Goal: Download file/media: Obtain a digital file from the website

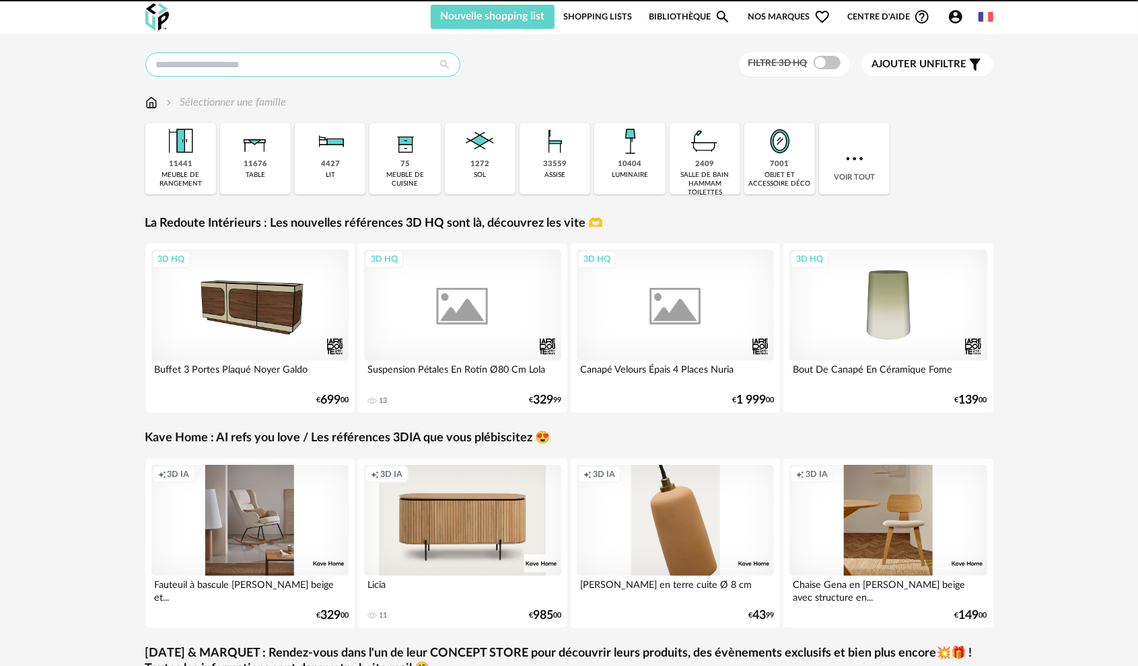
click at [238, 66] on input "text" at bounding box center [302, 64] width 315 height 24
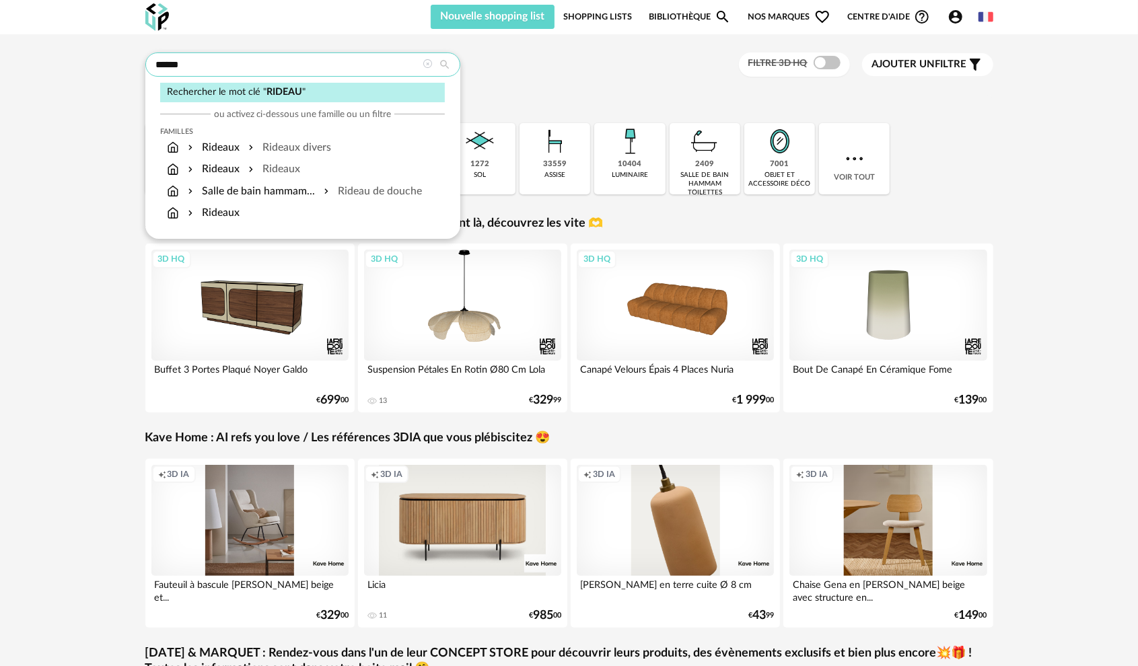
type input "******"
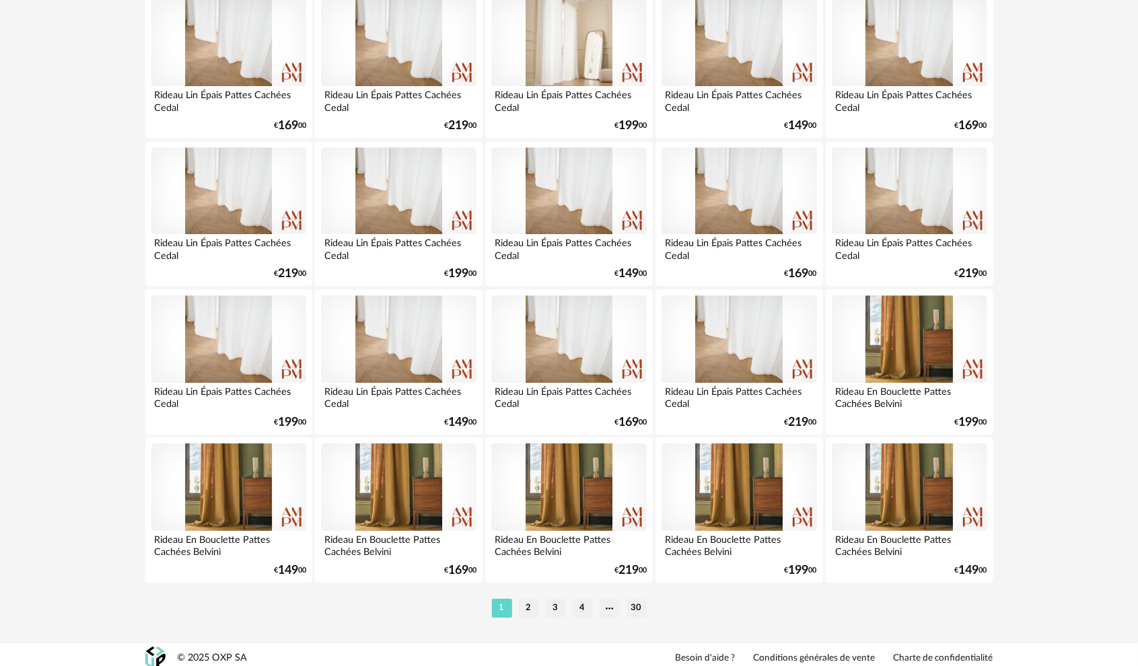
scroll to position [2577, 0]
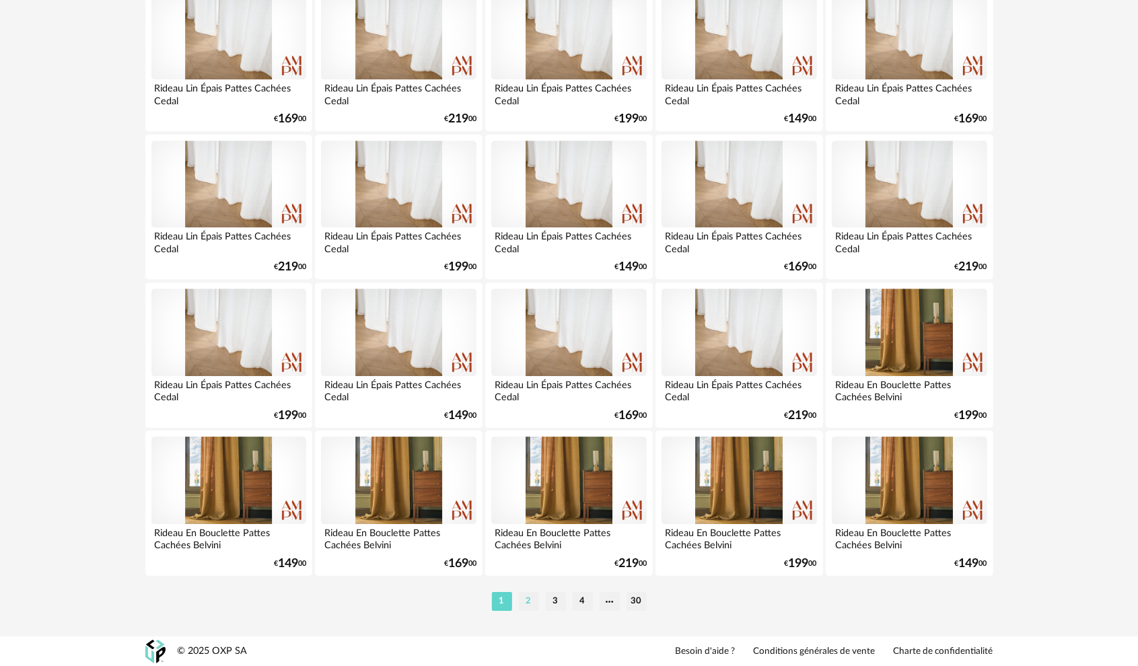
click at [530, 600] on li "2" at bounding box center [529, 601] width 20 height 19
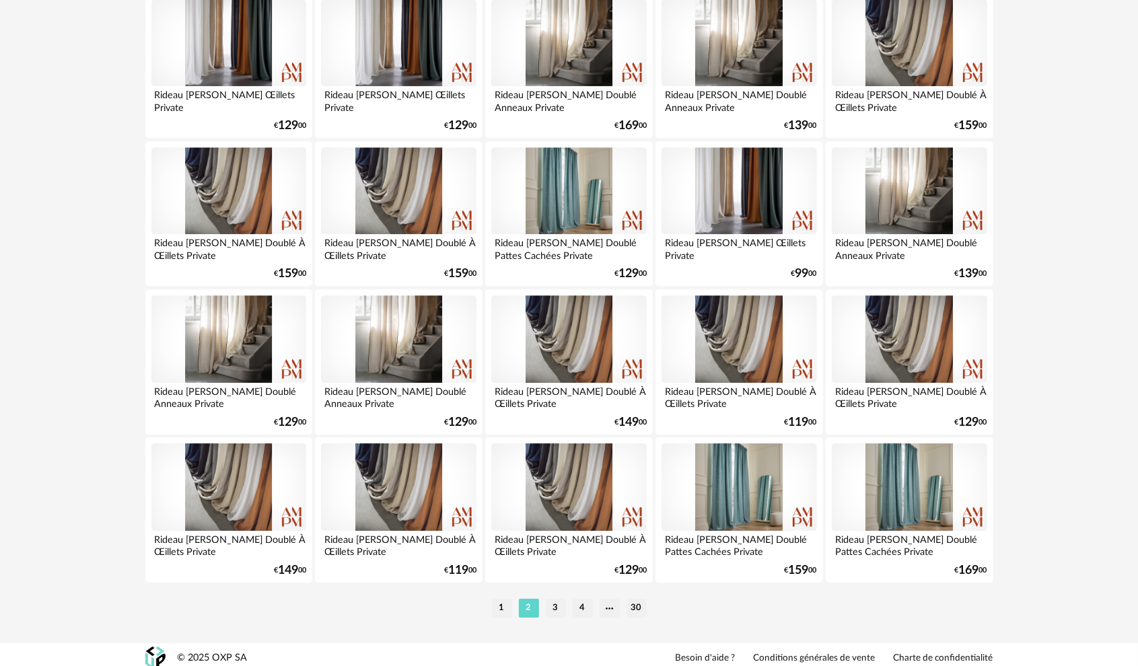
scroll to position [2577, 0]
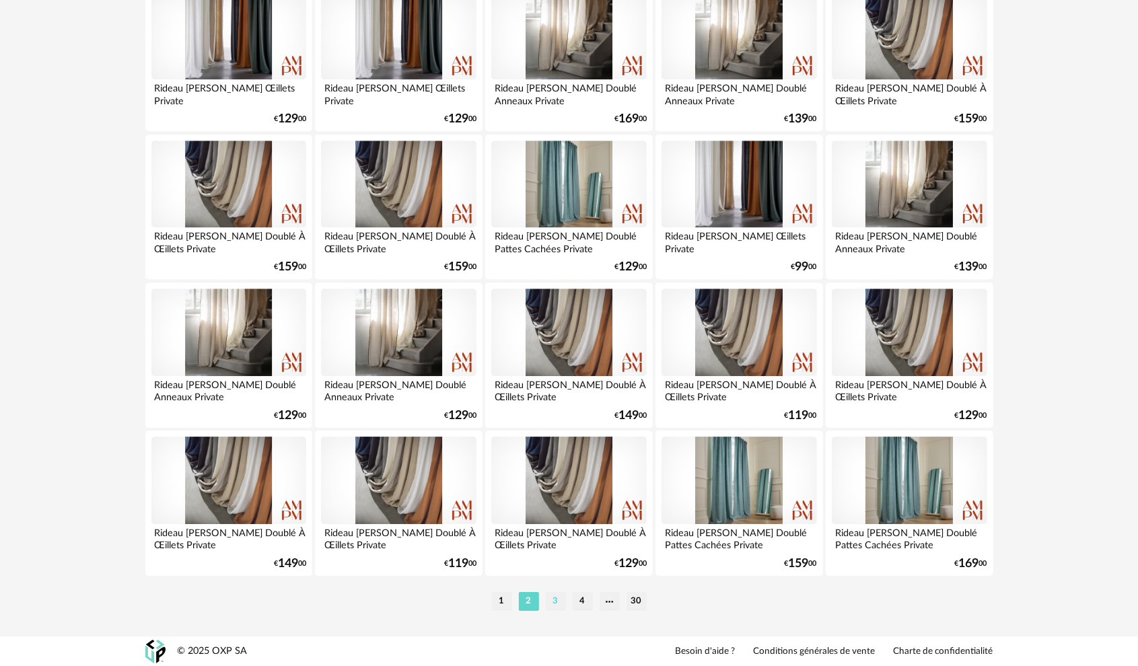
click at [557, 600] on li "3" at bounding box center [556, 601] width 20 height 19
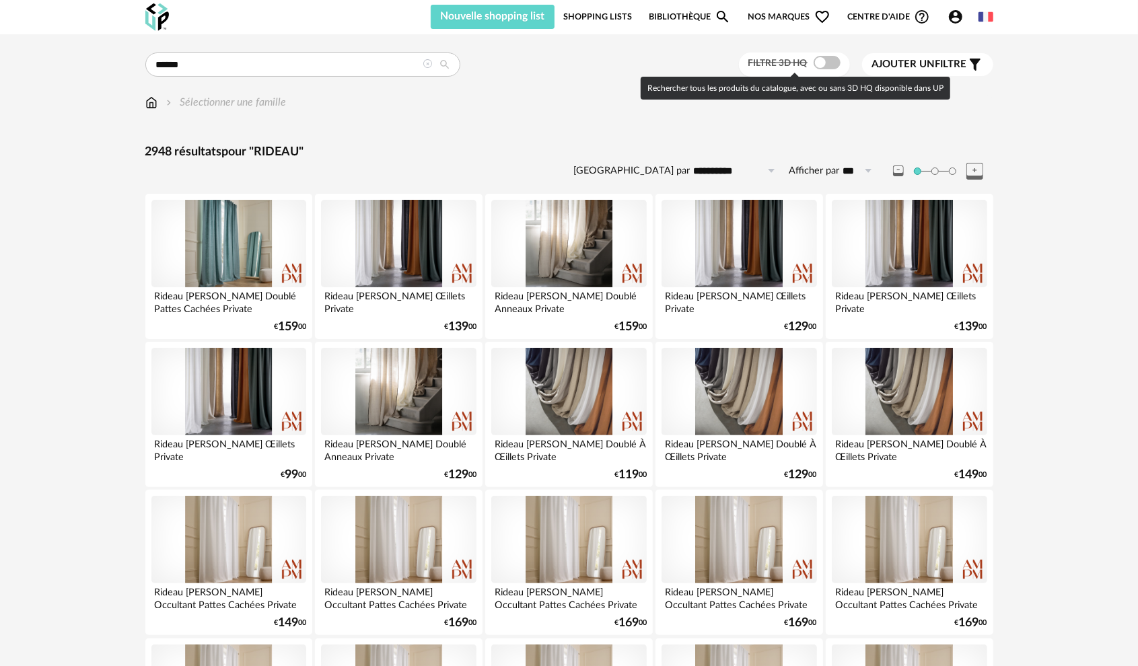
click at [828, 65] on span at bounding box center [827, 62] width 27 height 13
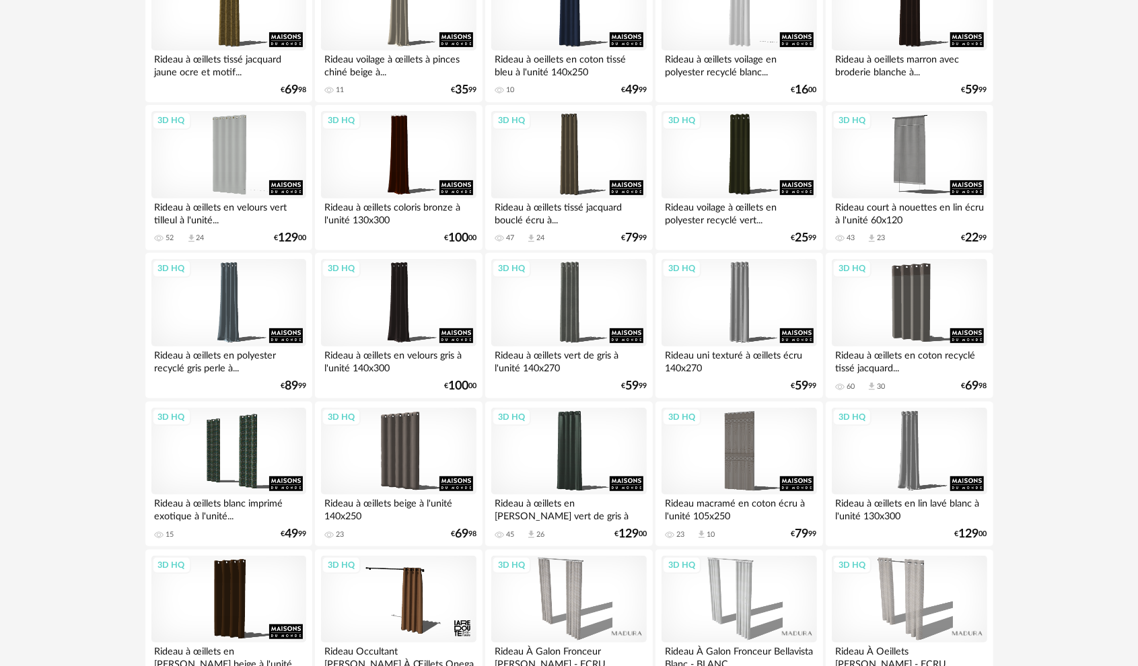
scroll to position [229, 0]
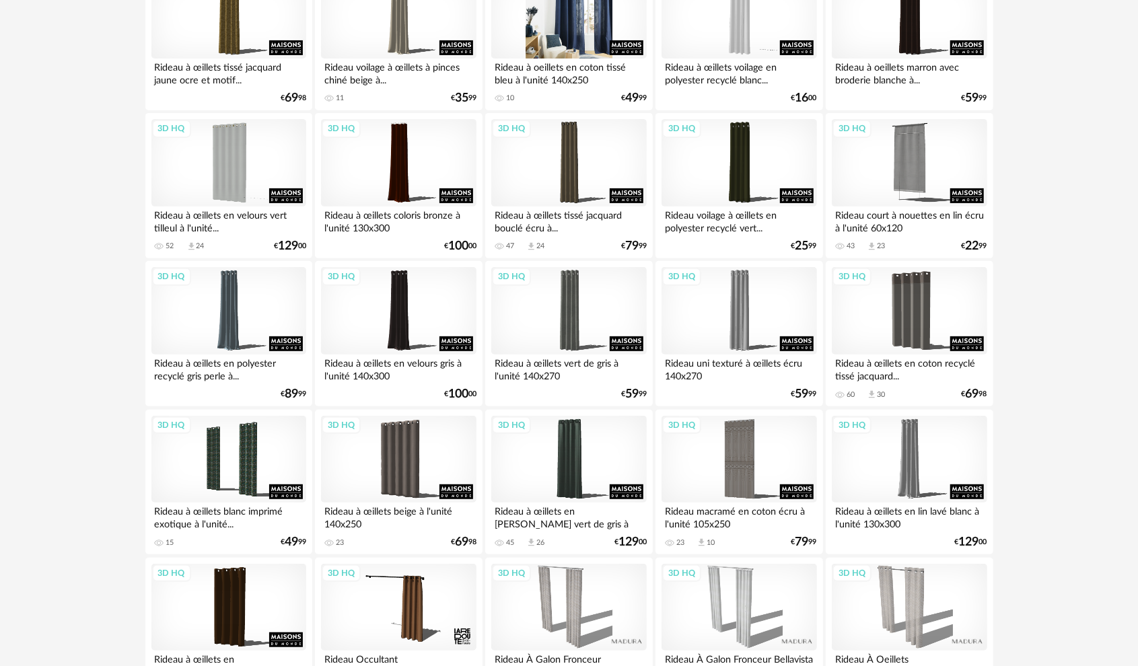
click at [576, 30] on div "3D HQ" at bounding box center [568, 14] width 155 height 87
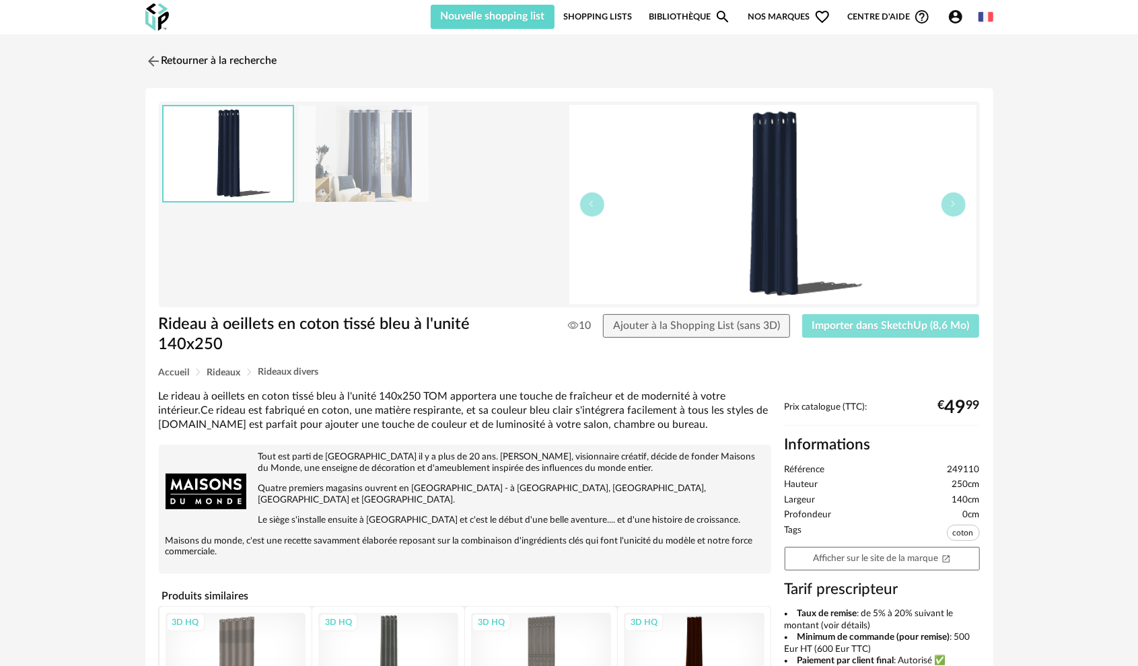
click at [867, 326] on span "Importer dans SketchUp (8,6 Mo)" at bounding box center [890, 325] width 157 height 11
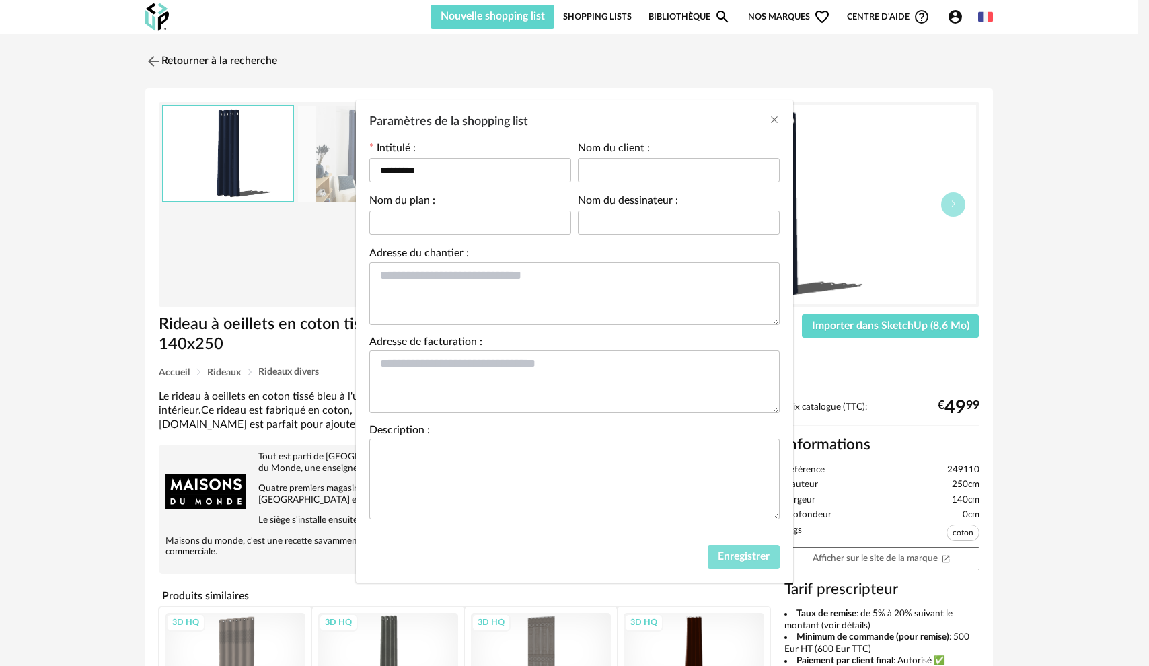
click at [744, 557] on span "Enregistrer" at bounding box center [744, 556] width 52 height 11
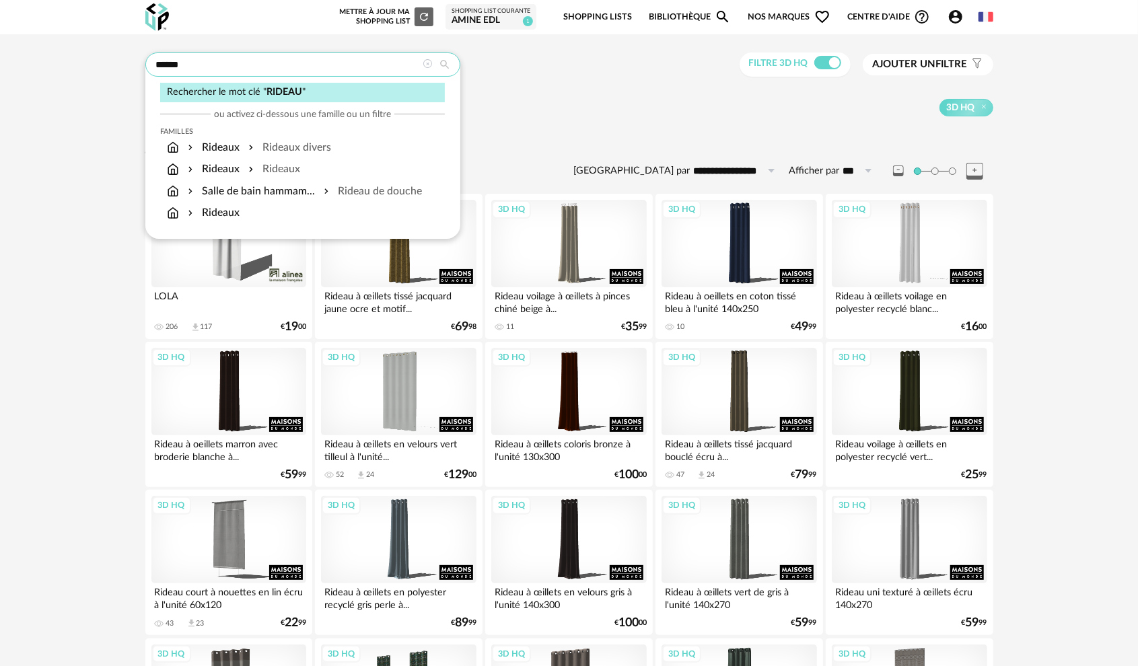
drag, startPoint x: 224, startPoint y: 73, endPoint x: 75, endPoint y: 1, distance: 165.6
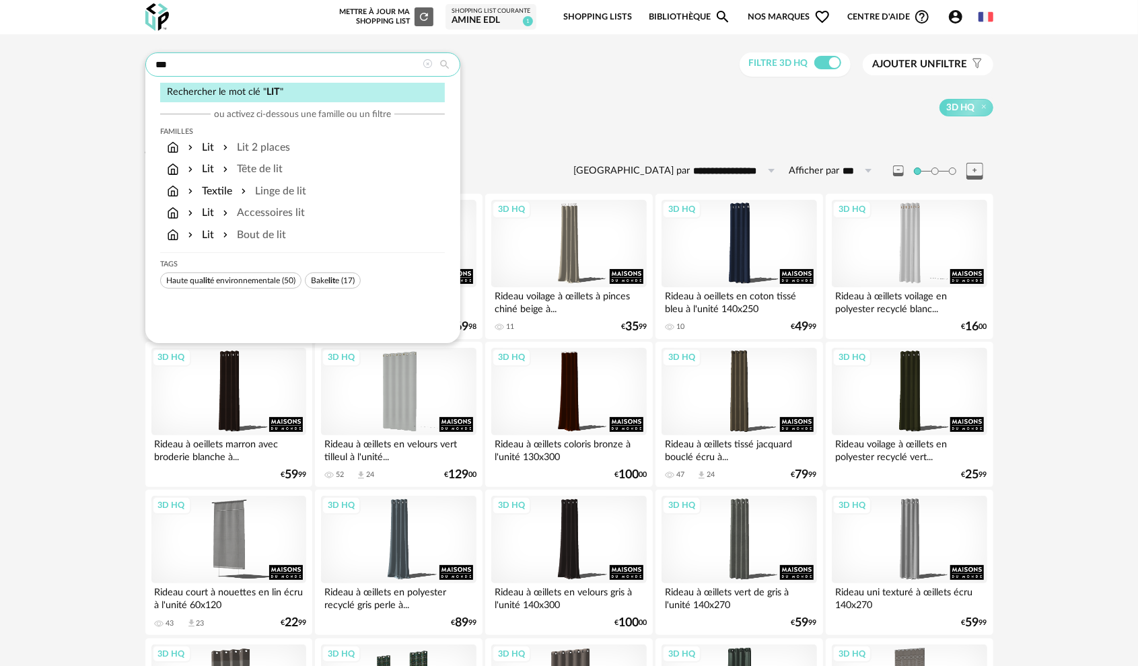
type input "***"
type input "**********"
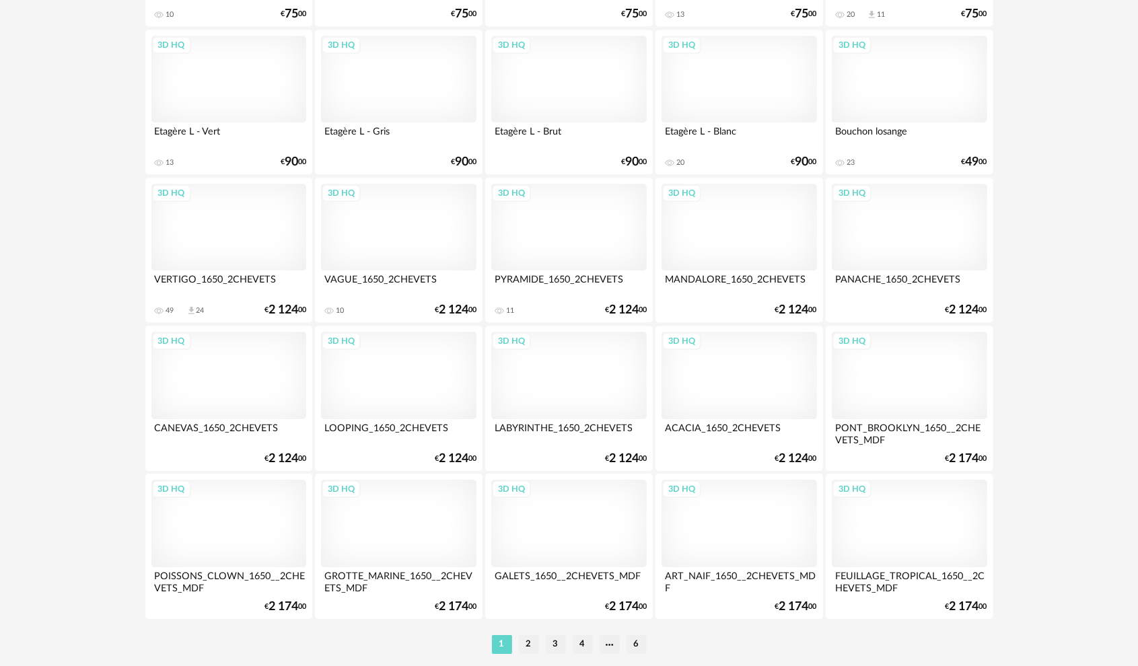
scroll to position [2577, 0]
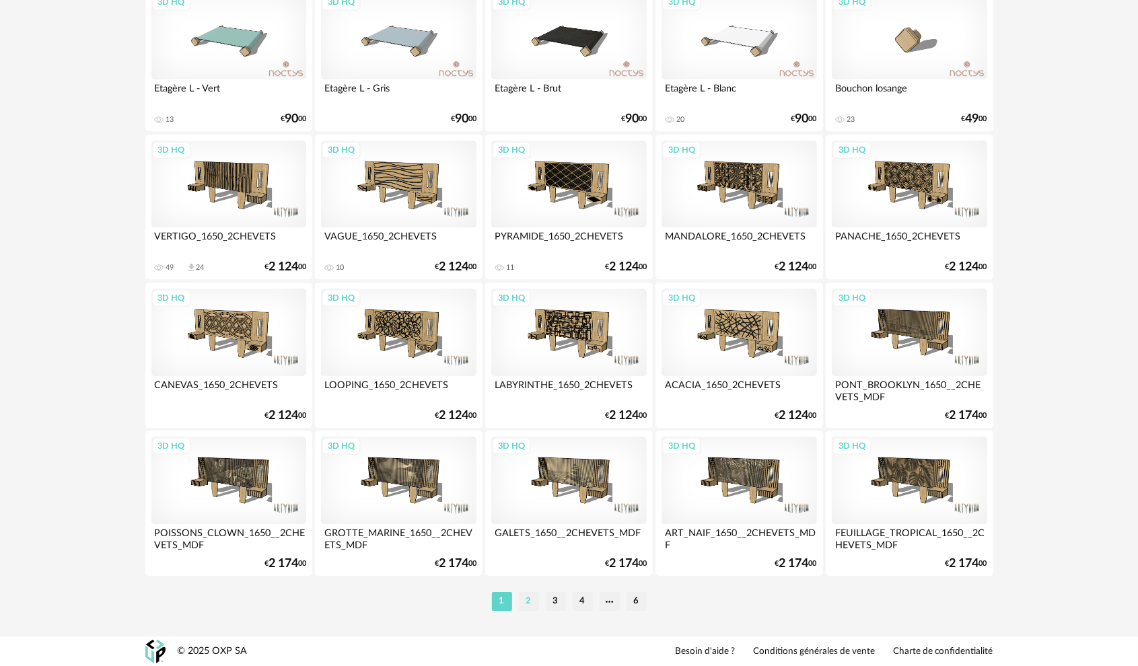
click at [527, 607] on li "2" at bounding box center [529, 601] width 20 height 19
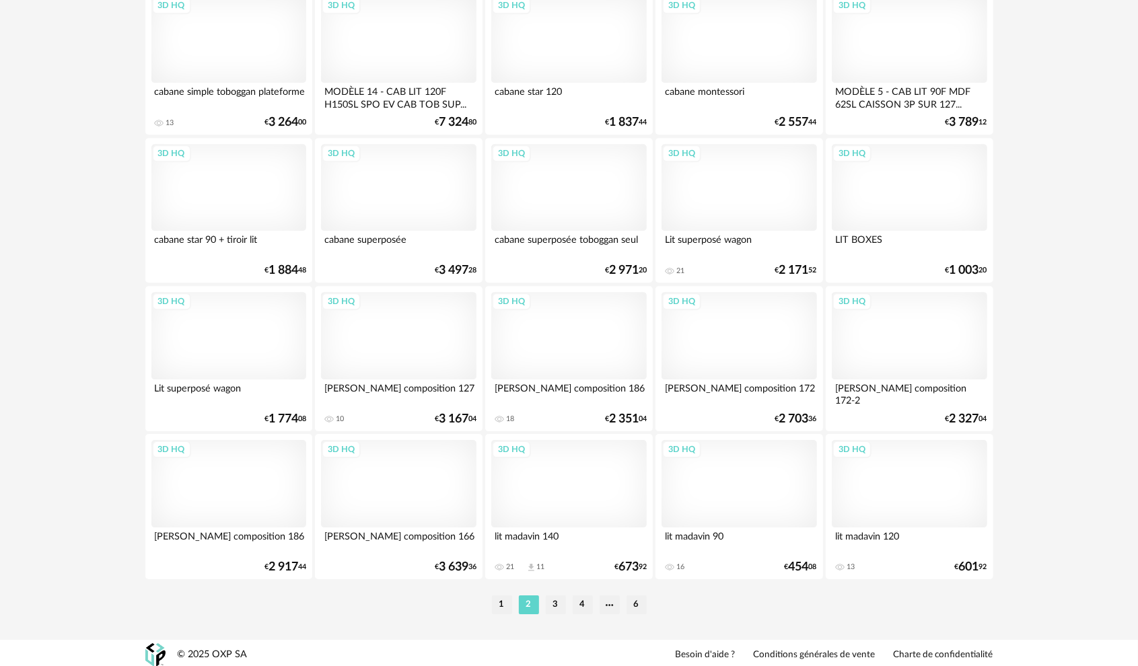
scroll to position [2577, 0]
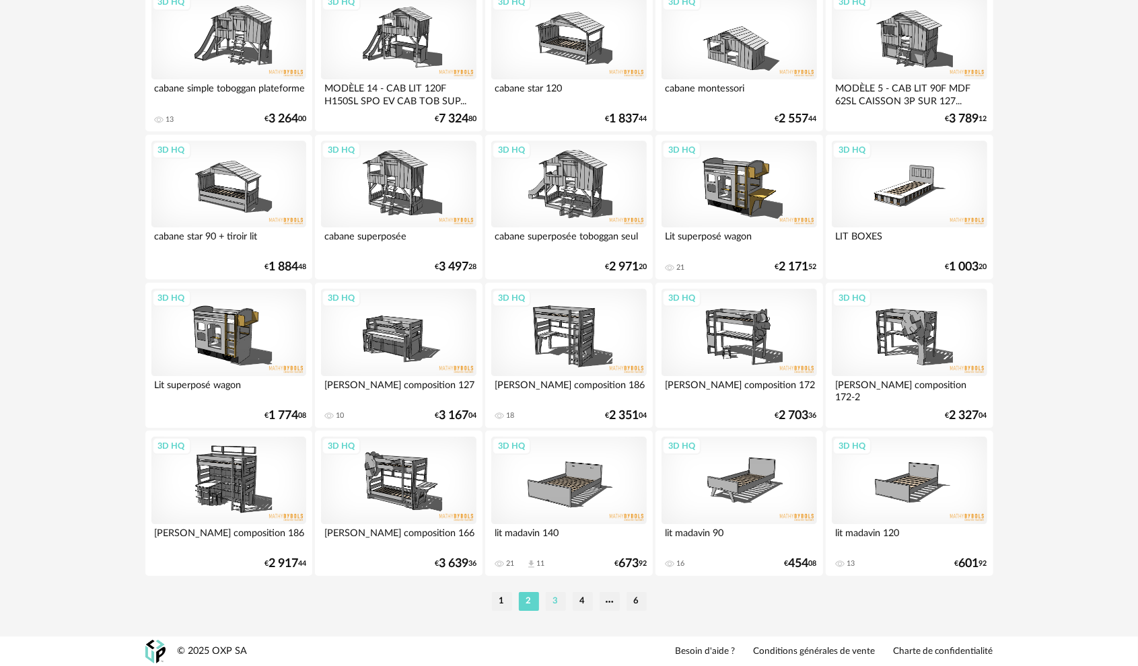
click at [554, 600] on li "3" at bounding box center [556, 601] width 20 height 19
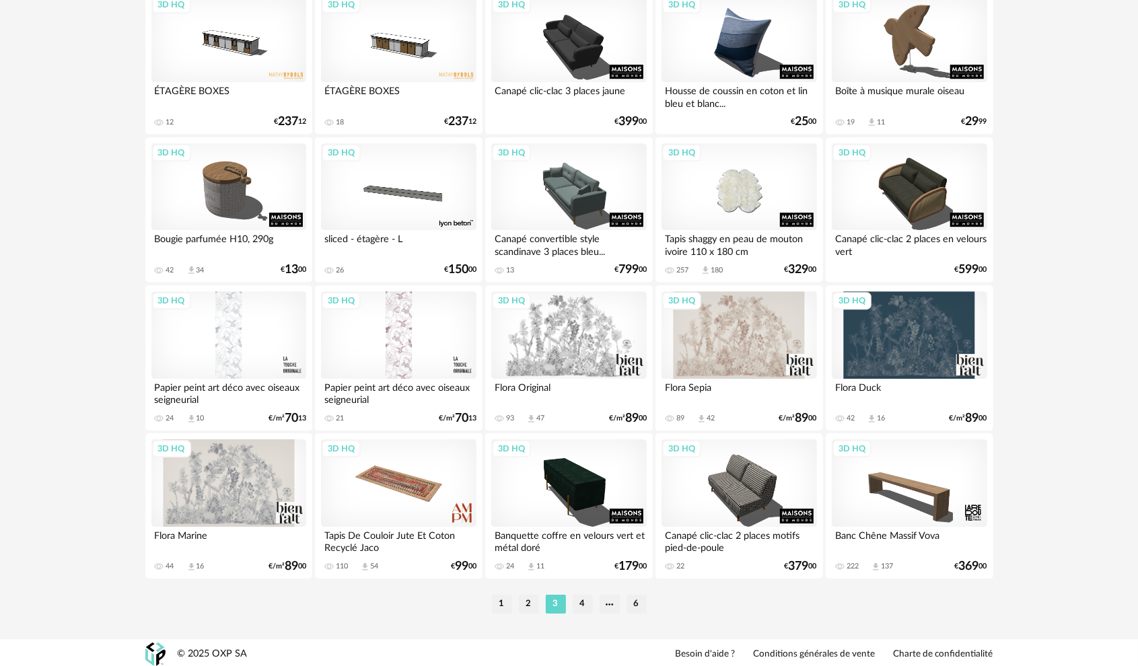
scroll to position [2577, 0]
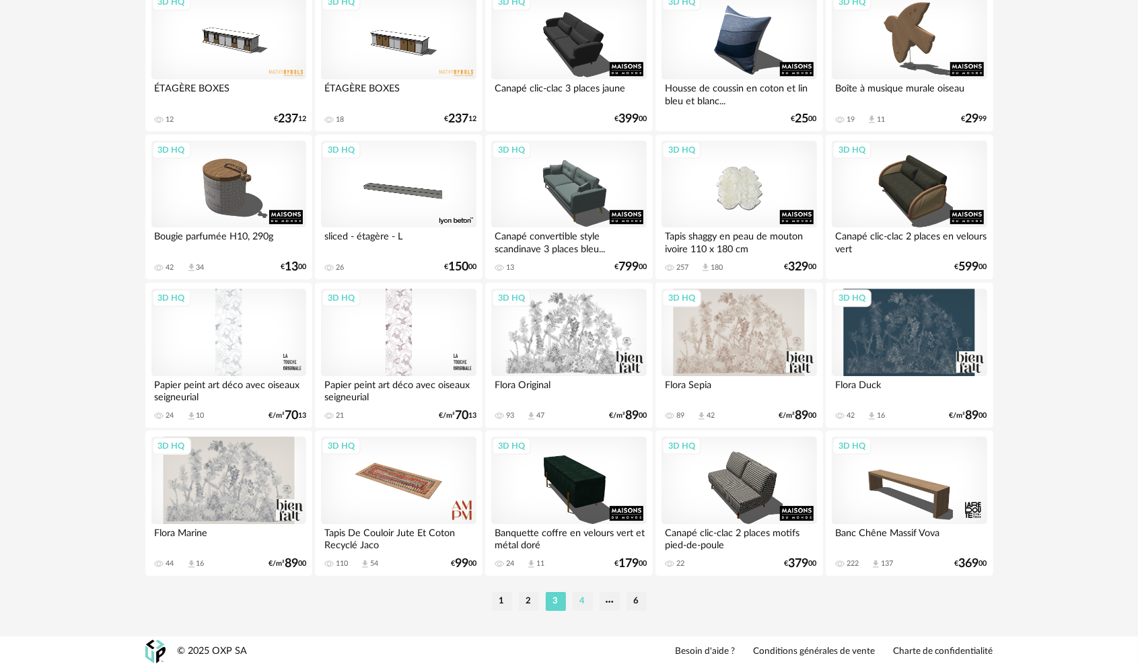
click at [579, 603] on li "4" at bounding box center [583, 601] width 20 height 19
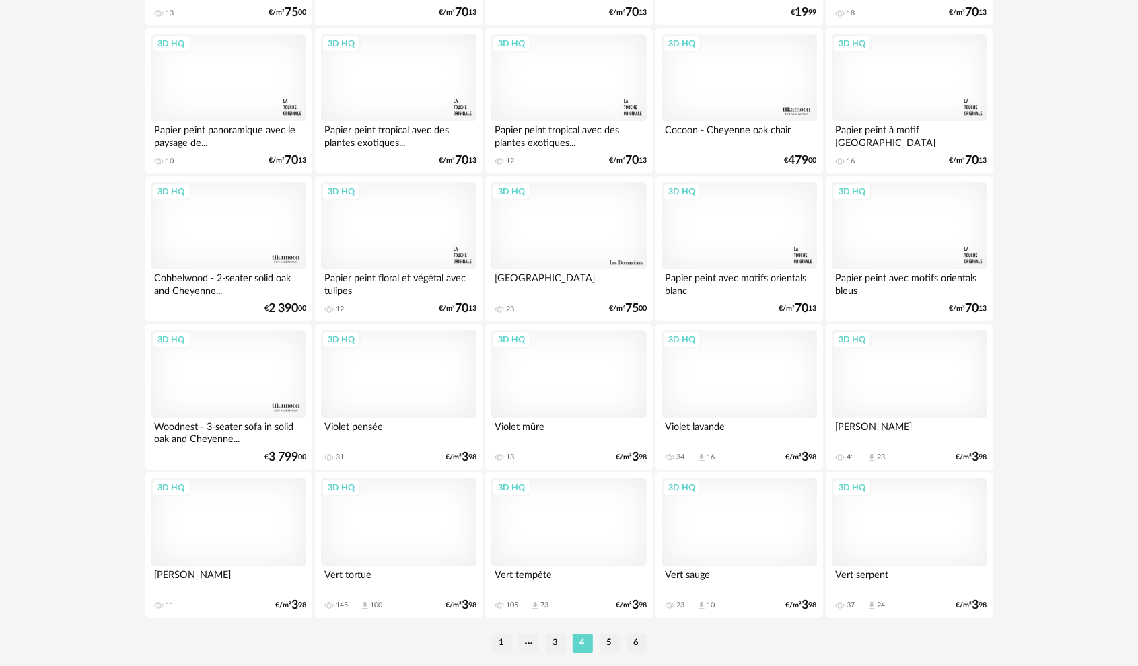
scroll to position [2577, 0]
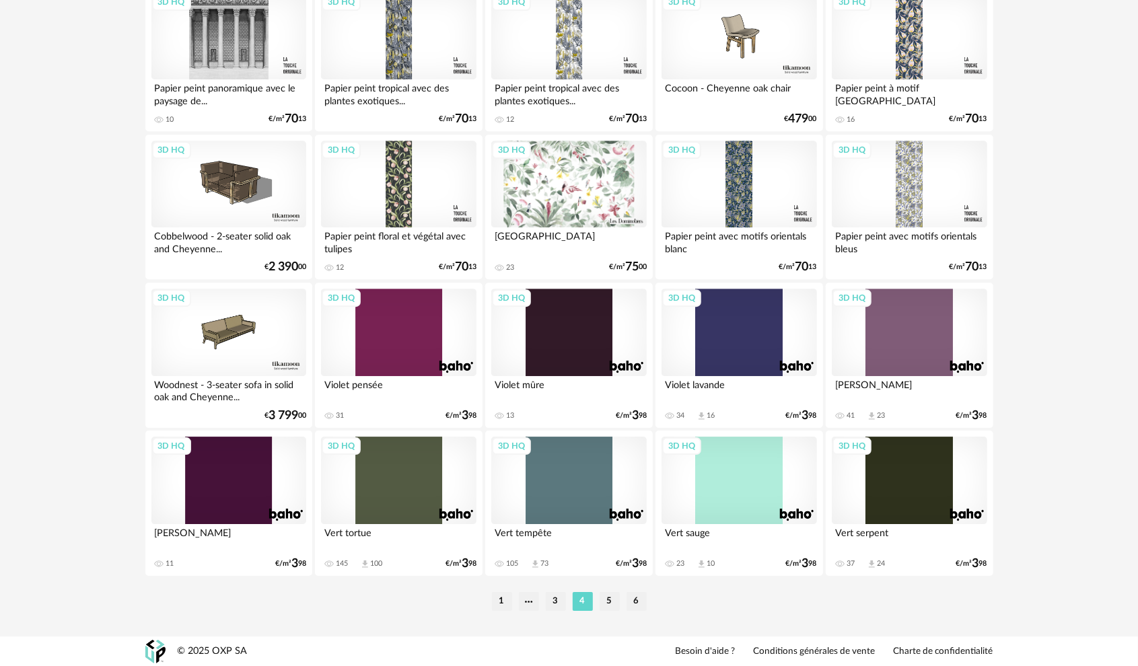
click at [610, 606] on li "5" at bounding box center [610, 601] width 20 height 19
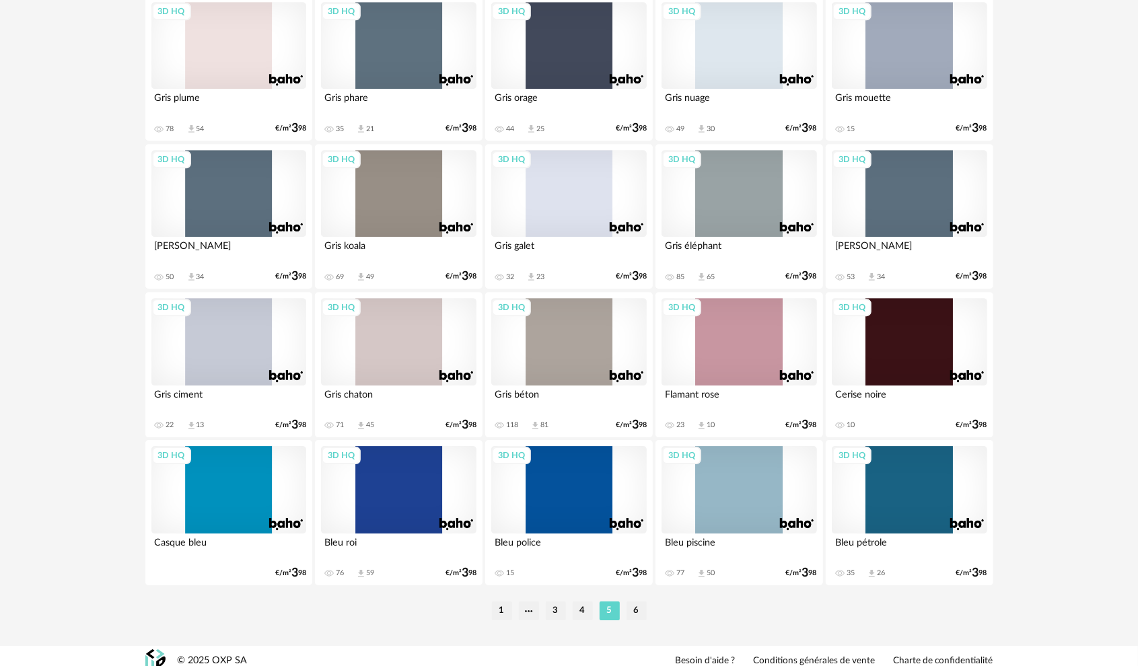
scroll to position [2577, 0]
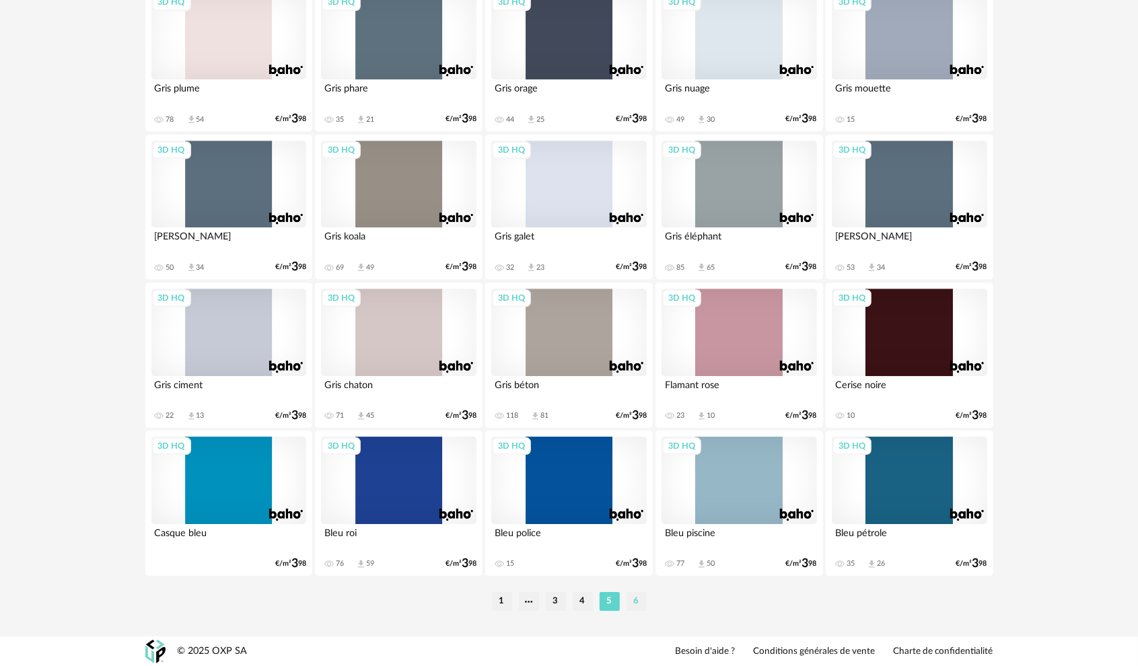
click at [641, 600] on li "6" at bounding box center [637, 601] width 20 height 19
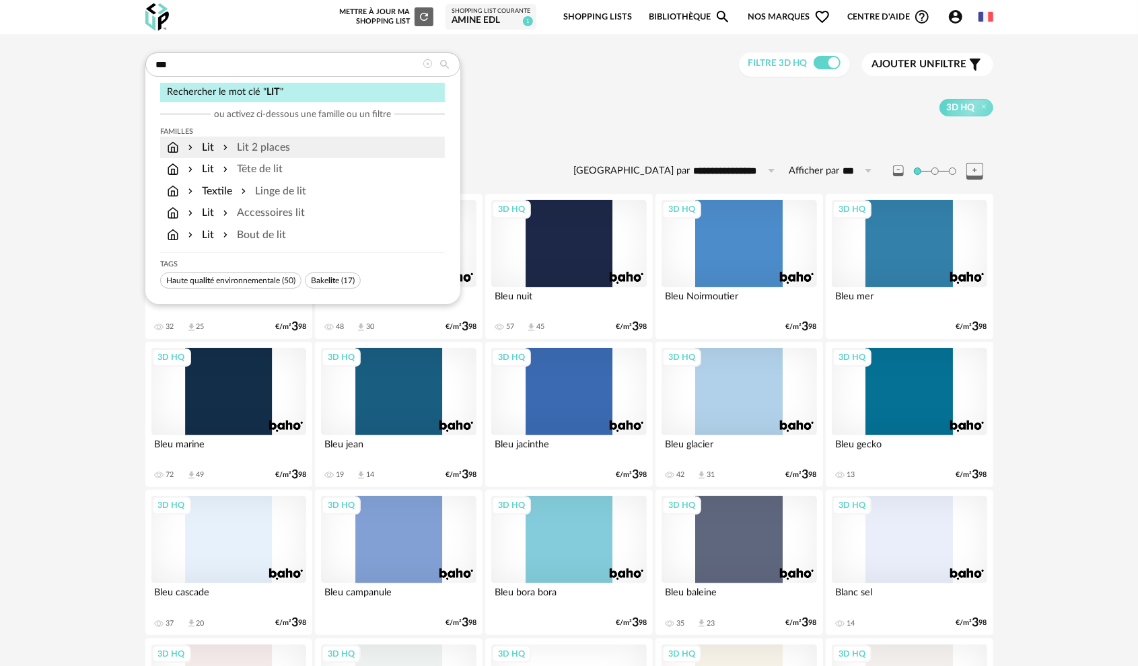
click at [264, 151] on div "Lit 2 places" at bounding box center [255, 147] width 70 height 15
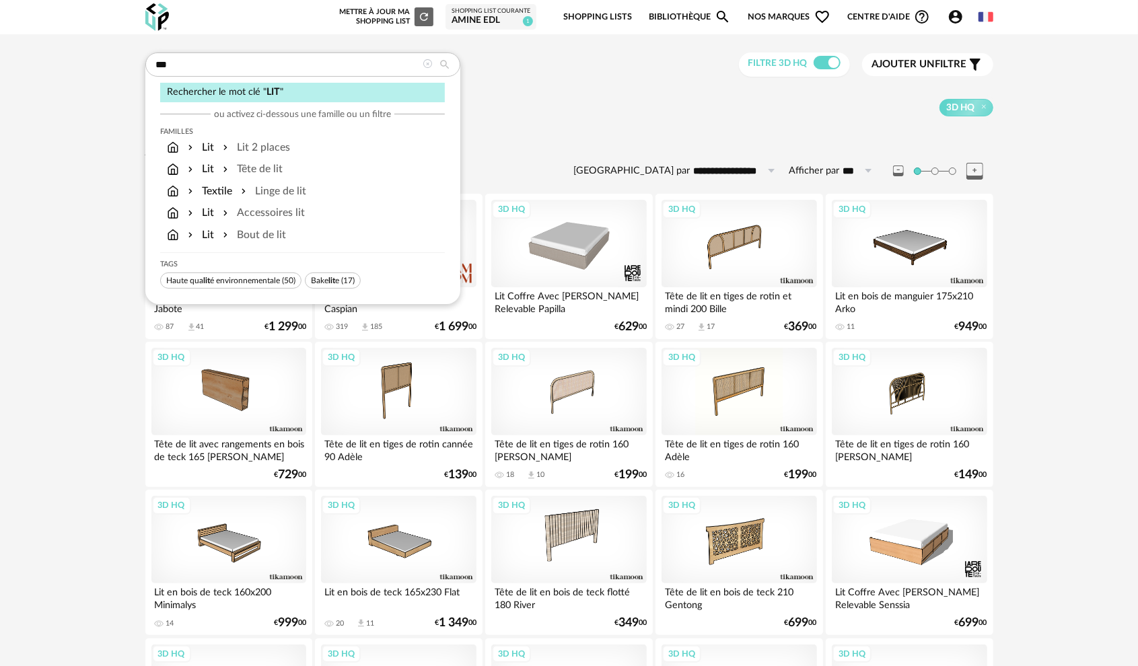
click at [108, 280] on div "**********" at bounding box center [569, 582] width 1138 height 1097
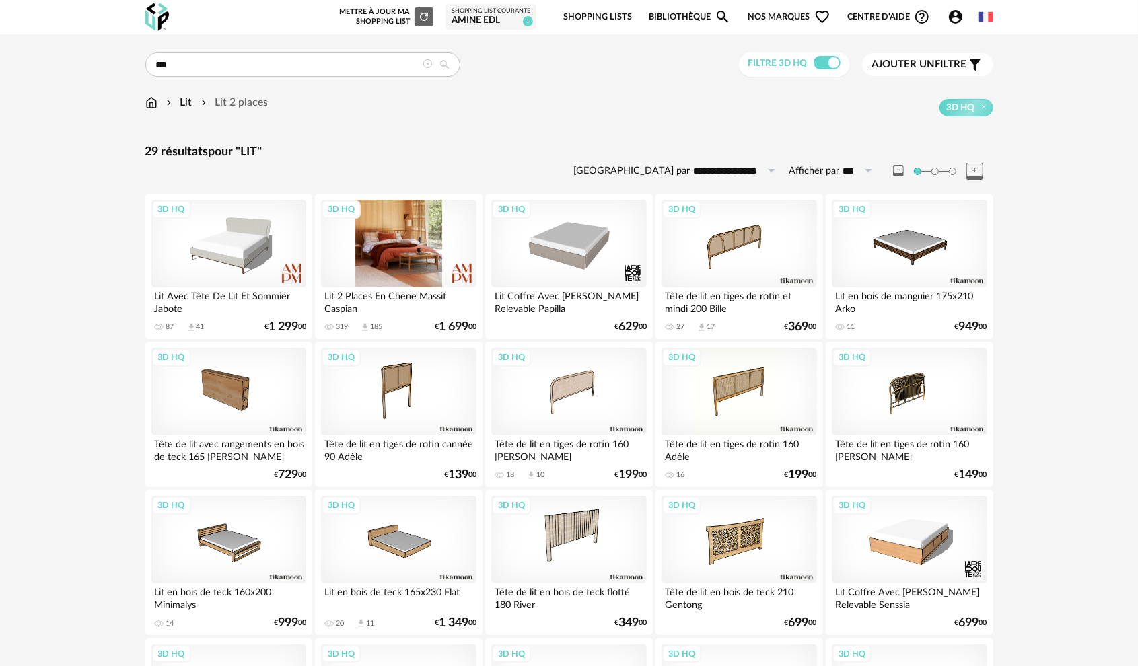
click at [391, 257] on div "3D HQ" at bounding box center [398, 243] width 155 height 87
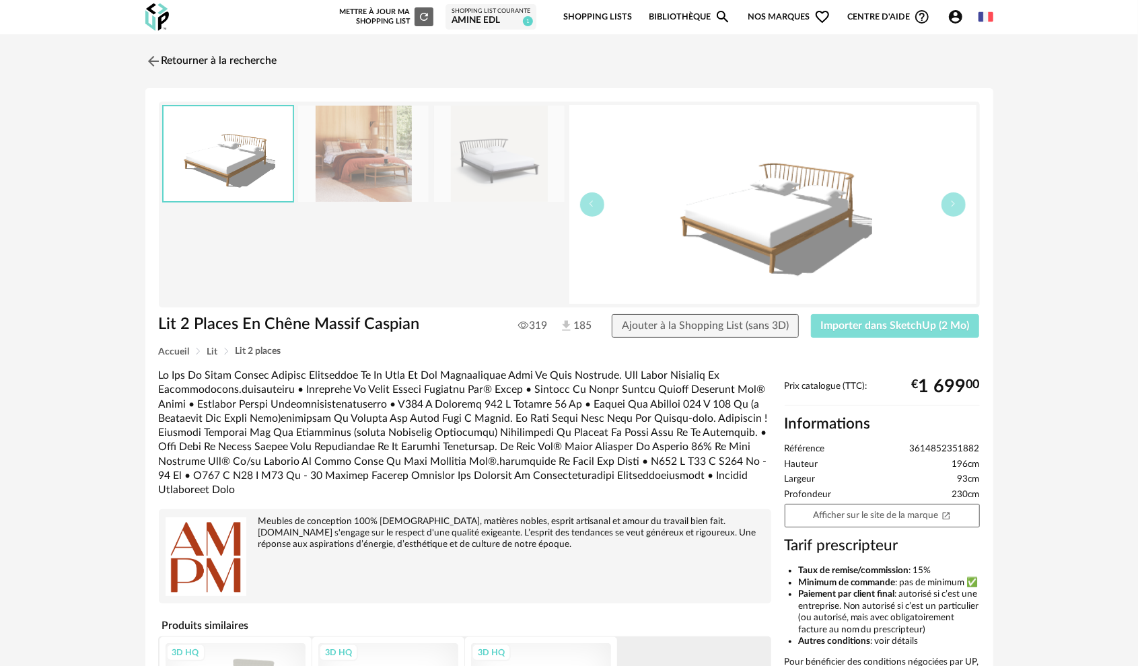
click at [883, 323] on span "Importer dans SketchUp (2 Mo)" at bounding box center [895, 325] width 149 height 11
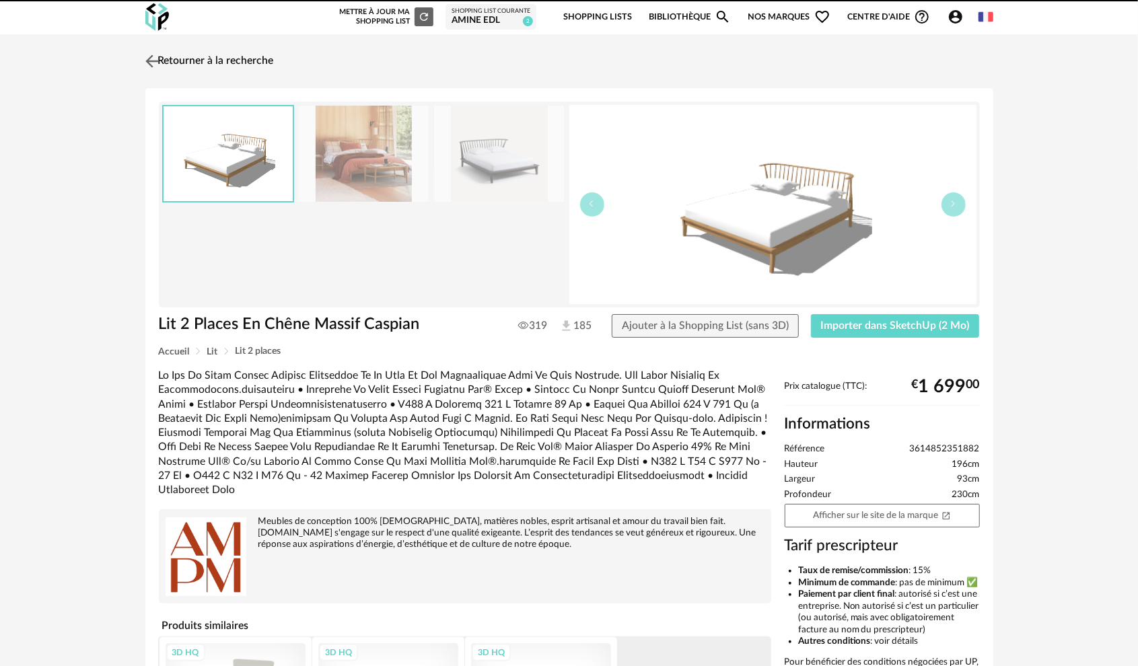
click at [153, 61] on img at bounding box center [152, 61] width 20 height 20
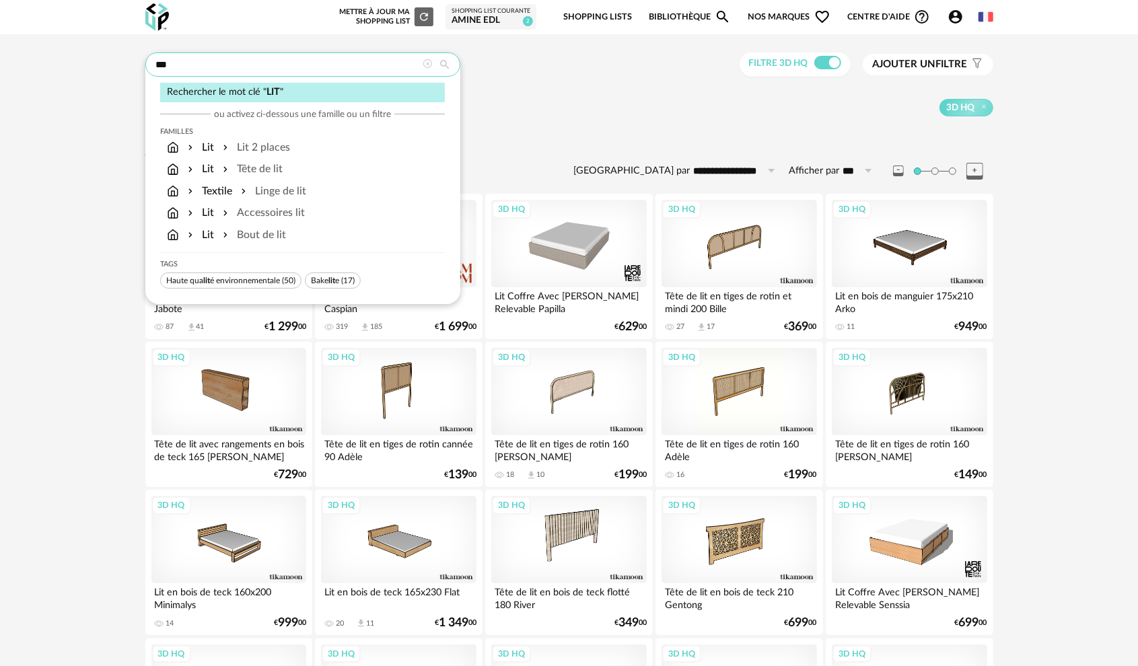
drag, startPoint x: 193, startPoint y: 61, endPoint x: 50, endPoint y: 75, distance: 144.0
click at [30, 77] on div "**********" at bounding box center [569, 582] width 1138 height 1097
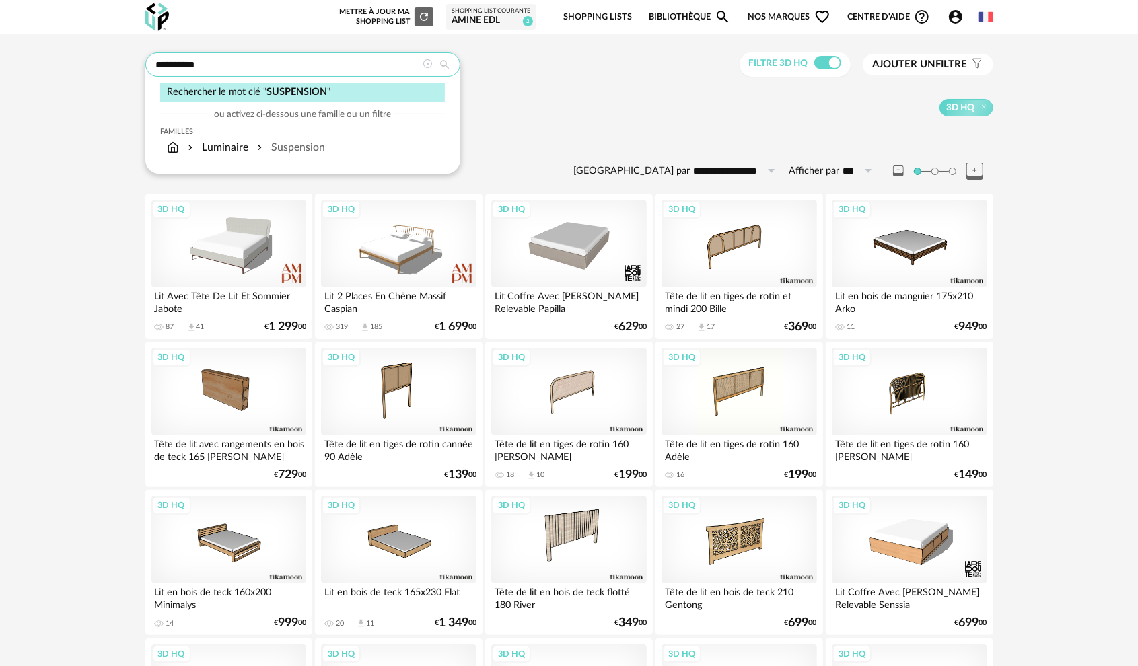
type input "**********"
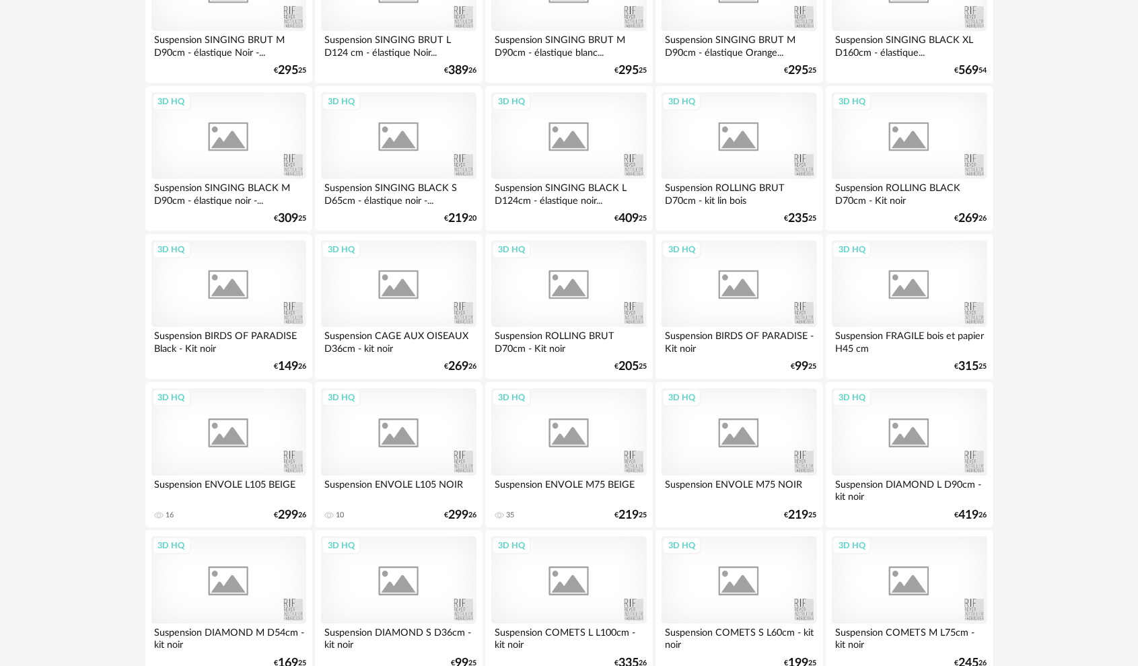
scroll to position [2577, 0]
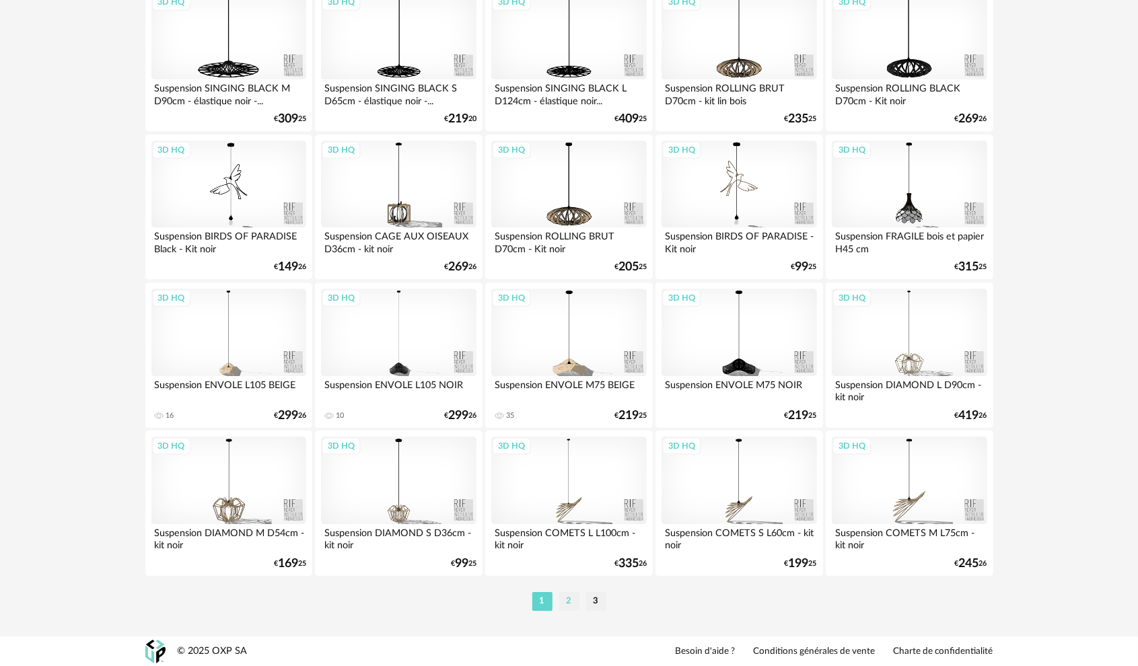
click at [572, 603] on li "2" at bounding box center [569, 601] width 20 height 19
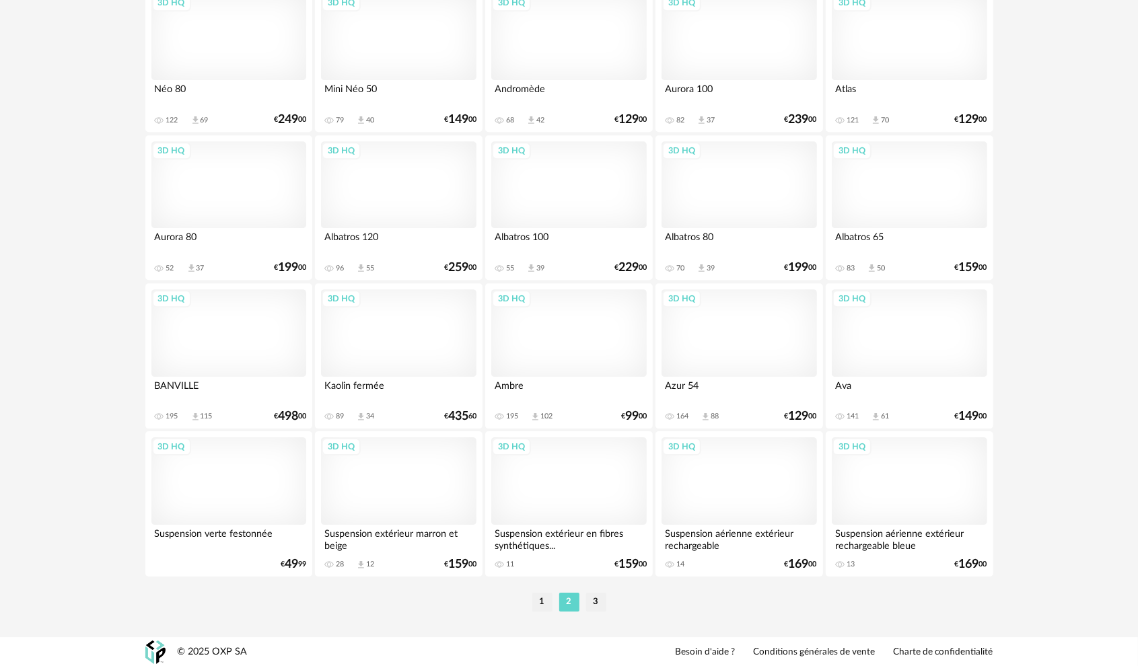
scroll to position [2577, 0]
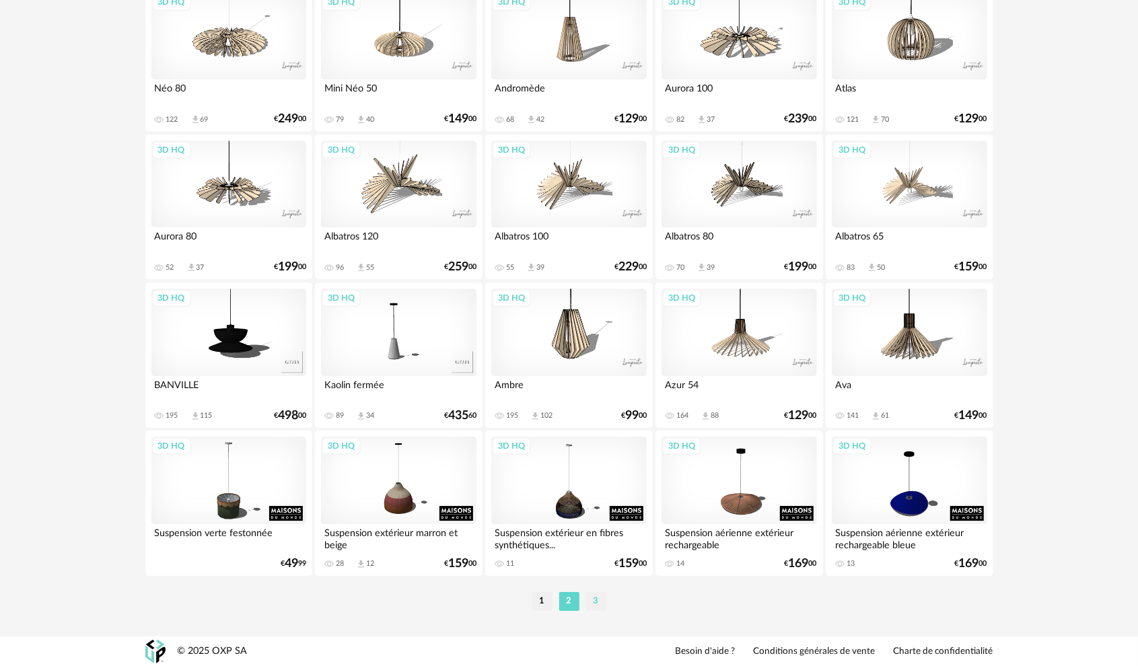
click at [596, 600] on li "3" at bounding box center [596, 601] width 20 height 19
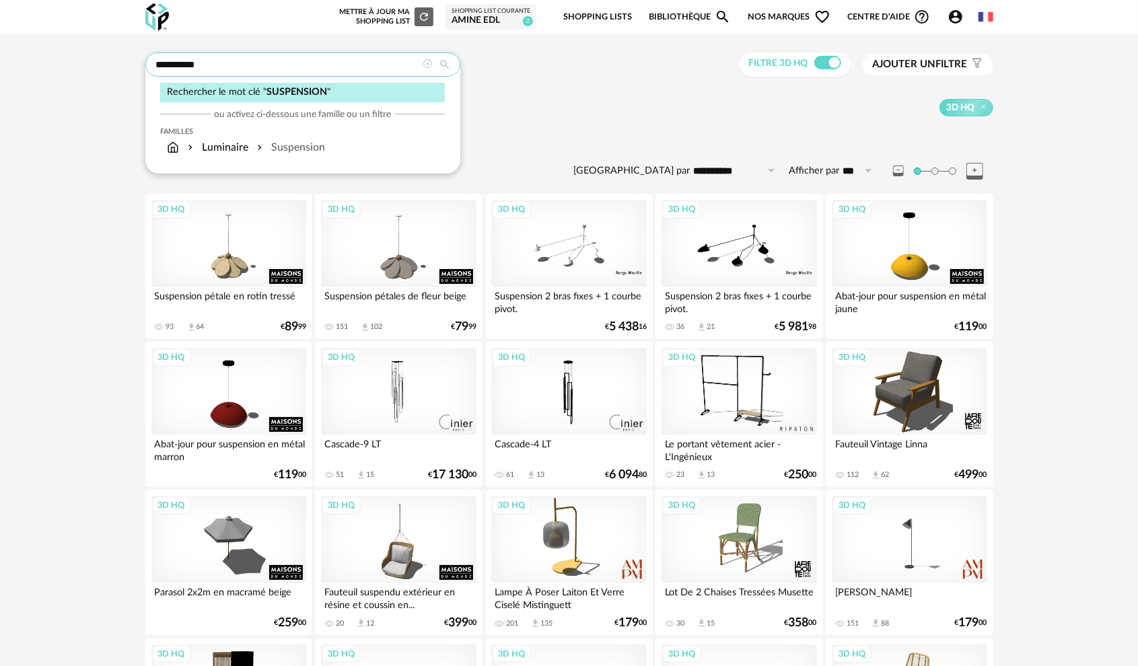
drag, startPoint x: 246, startPoint y: 67, endPoint x: 38, endPoint y: 67, distance: 207.9
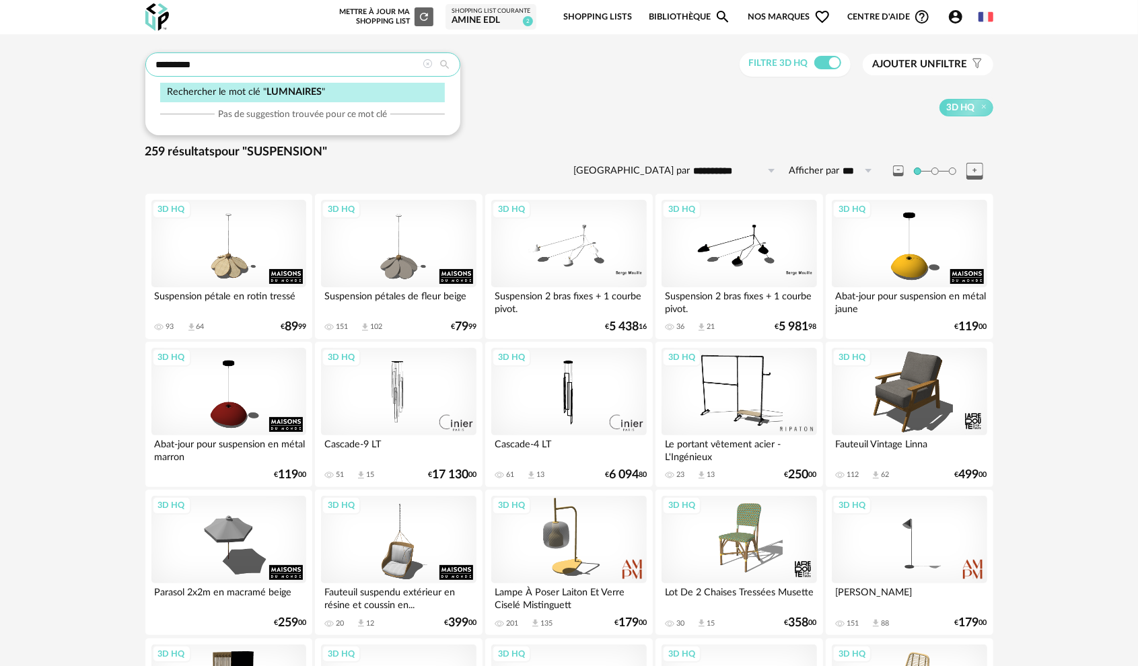
type input "*********"
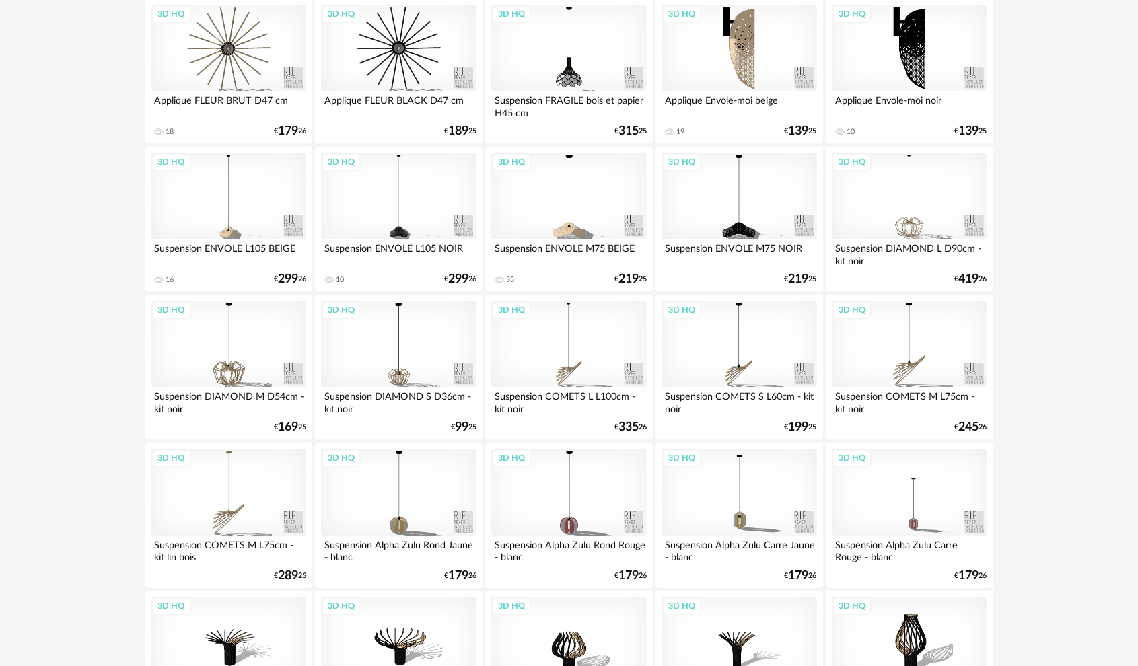
scroll to position [2577, 0]
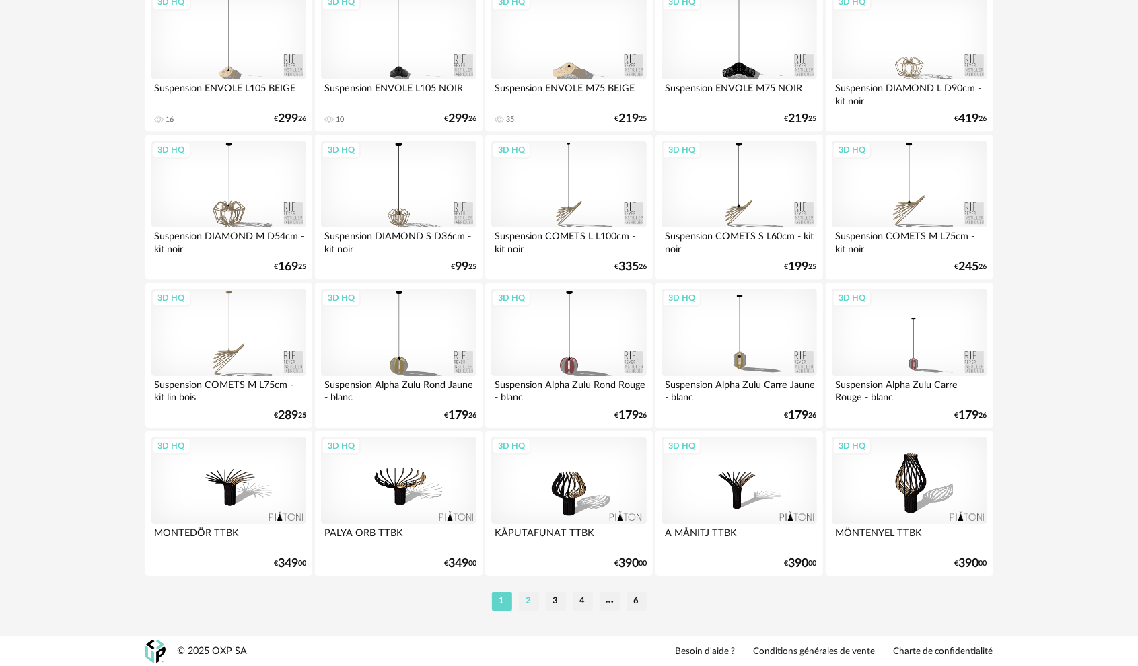
click at [530, 598] on li "2" at bounding box center [529, 601] width 20 height 19
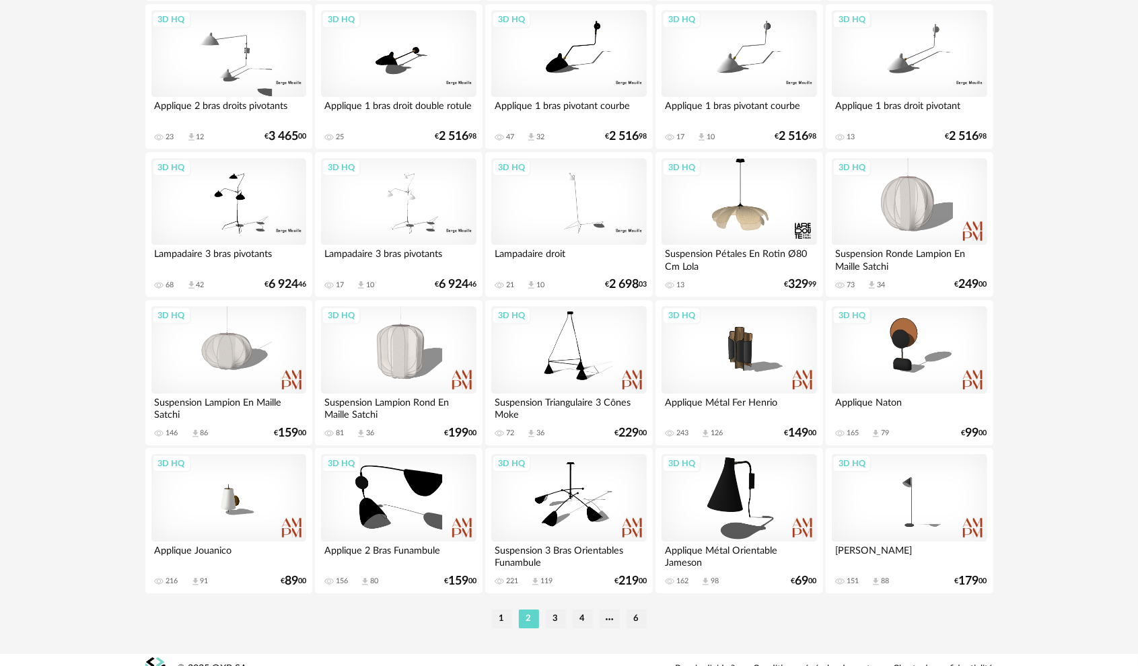
scroll to position [2577, 0]
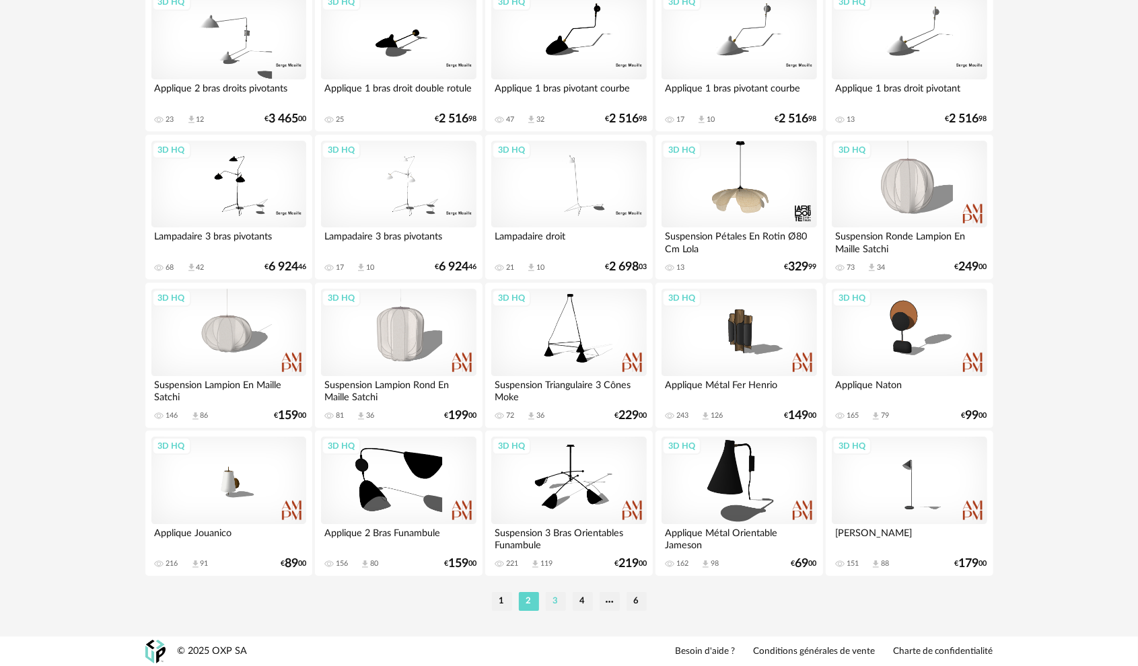
click at [557, 602] on li "3" at bounding box center [556, 601] width 20 height 19
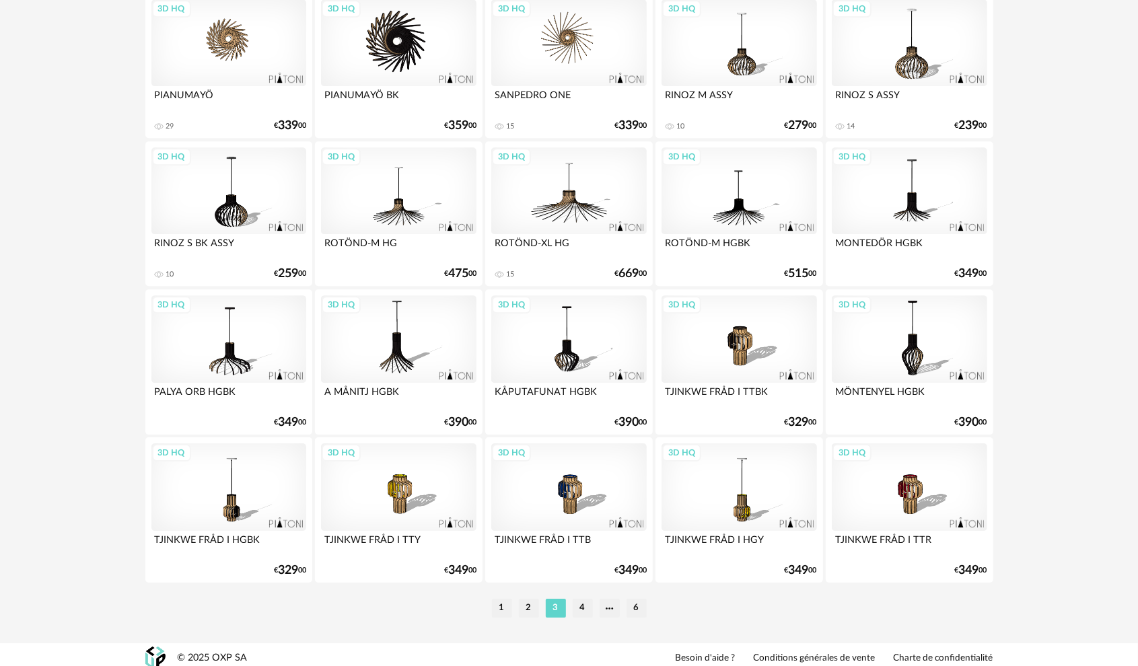
scroll to position [2577, 0]
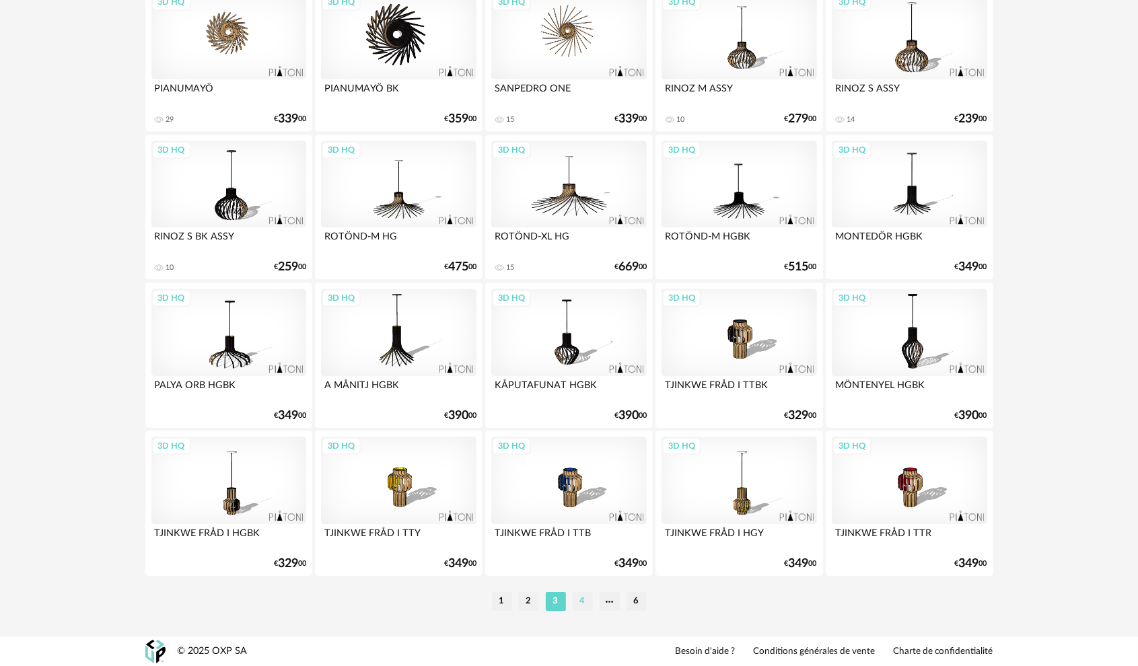
click at [583, 603] on li "4" at bounding box center [583, 601] width 20 height 19
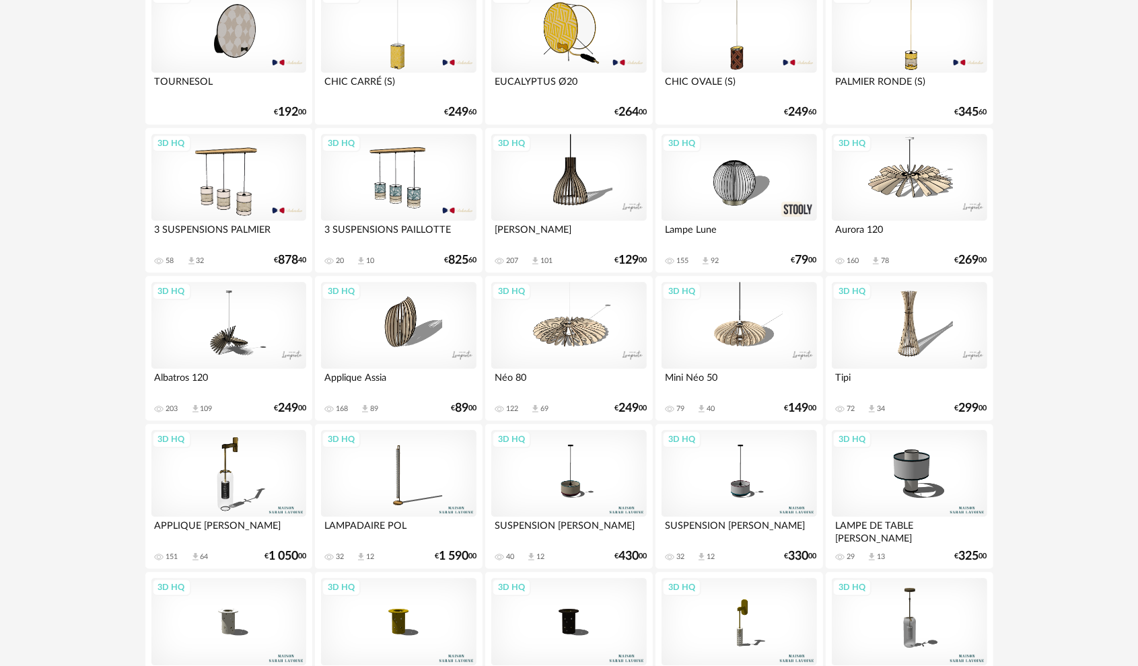
scroll to position [2577, 0]
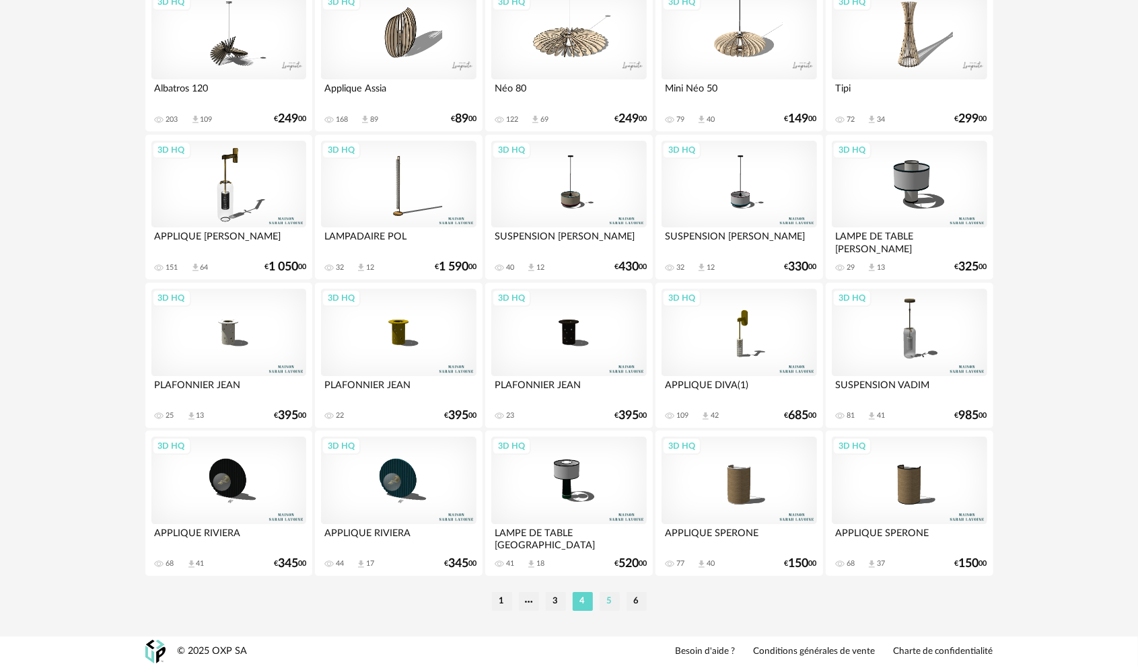
click at [608, 599] on li "5" at bounding box center [610, 601] width 20 height 19
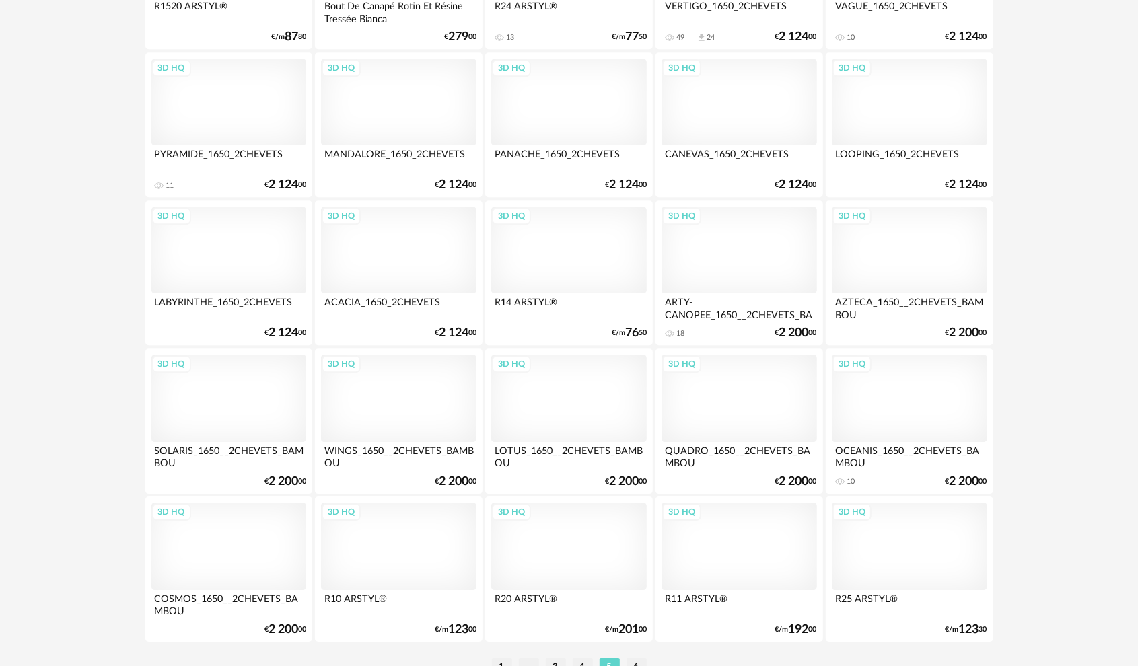
scroll to position [2577, 0]
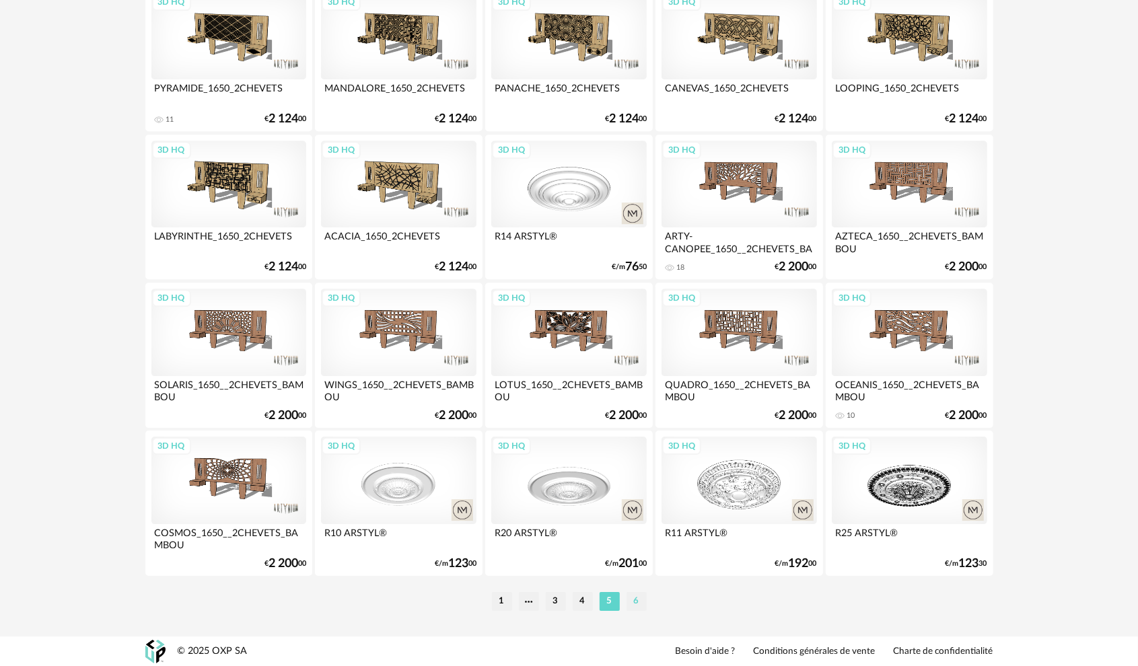
click at [637, 604] on li "6" at bounding box center [637, 601] width 20 height 19
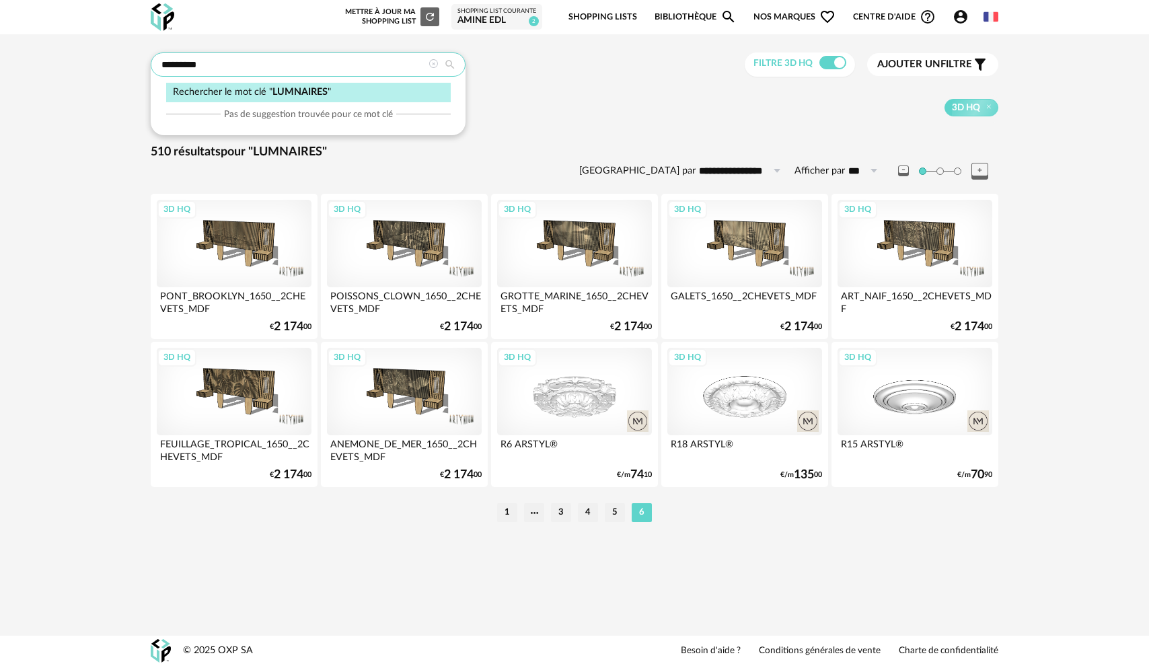
drag, startPoint x: 238, startPoint y: 68, endPoint x: 16, endPoint y: 69, distance: 222.1
click at [0, 60] on div "**********" at bounding box center [574, 291] width 1149 height 514
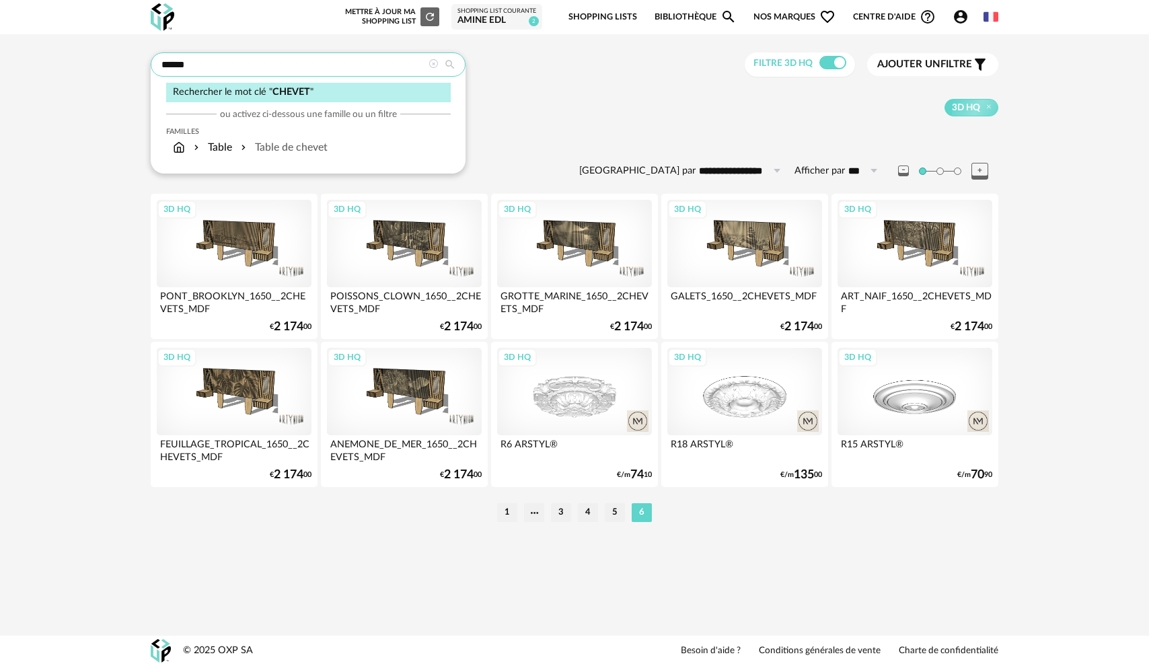
type input "******"
type input "**********"
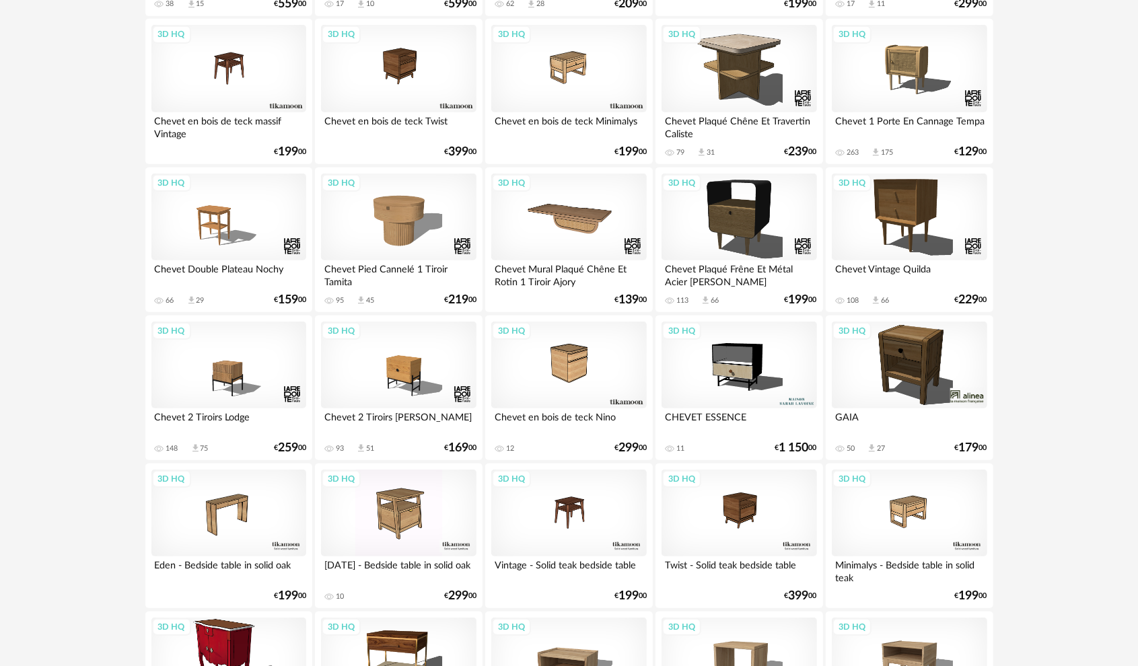
scroll to position [404, 0]
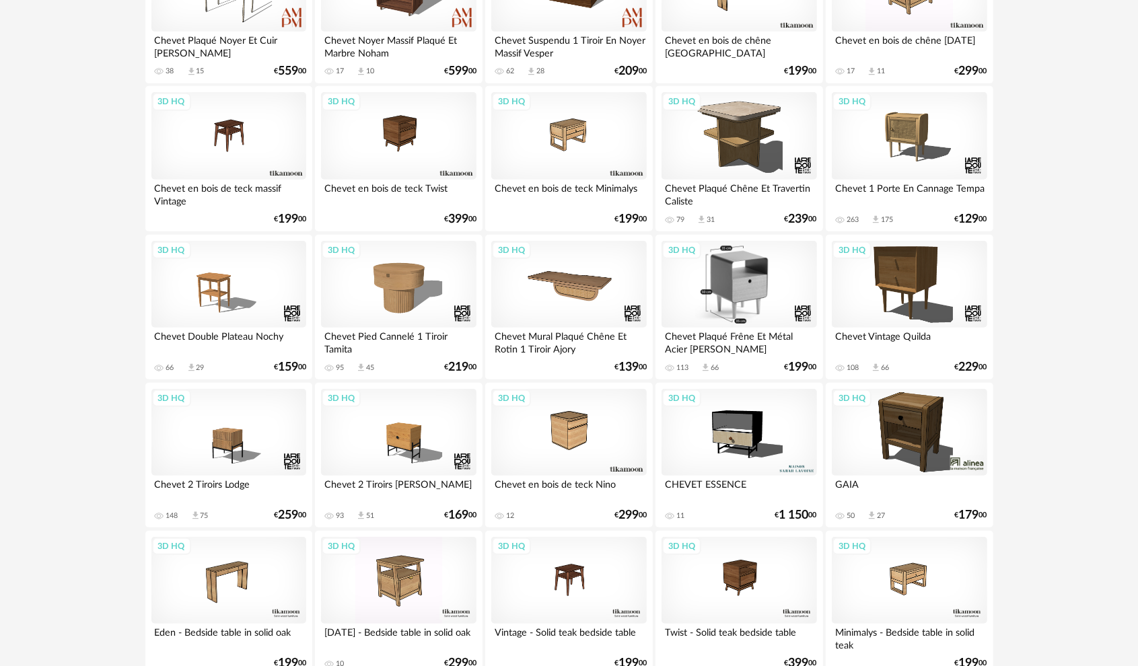
click at [728, 279] on div "3D HQ" at bounding box center [739, 284] width 155 height 87
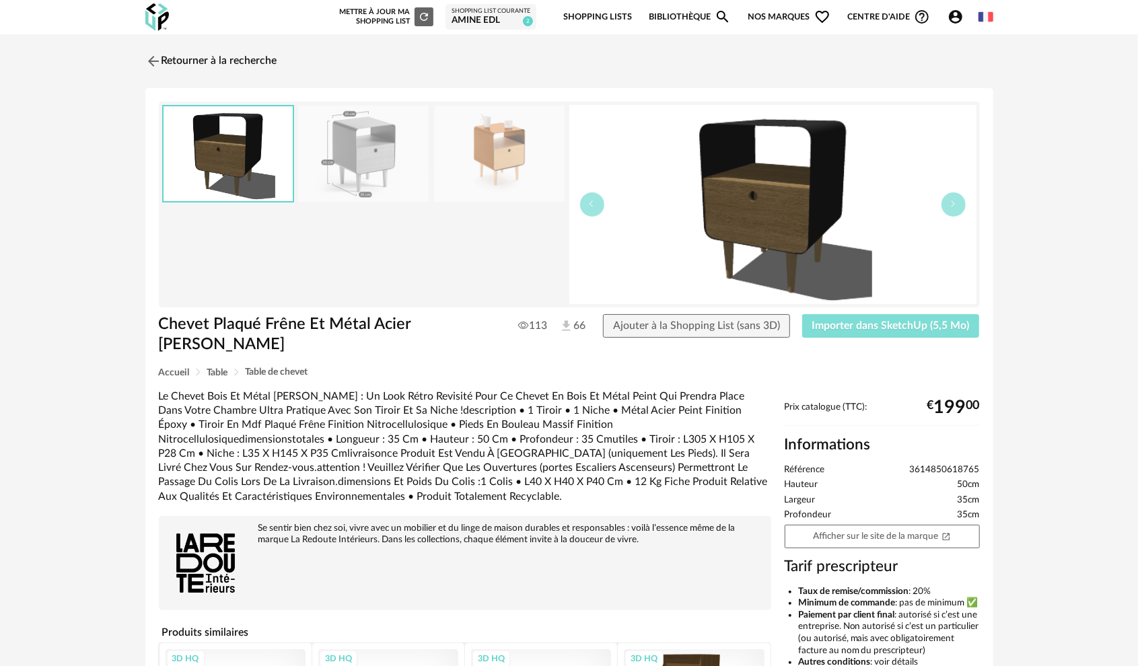
click at [892, 319] on button "Importer dans SketchUp (5,5 Mo)" at bounding box center [891, 326] width 178 height 24
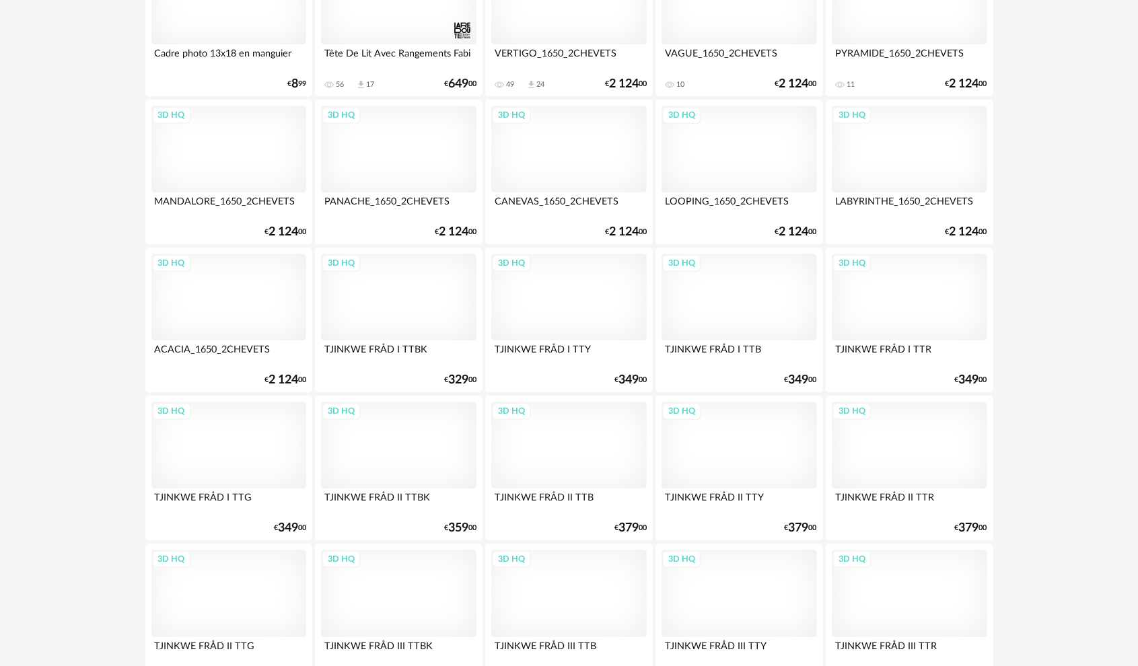
scroll to position [2577, 0]
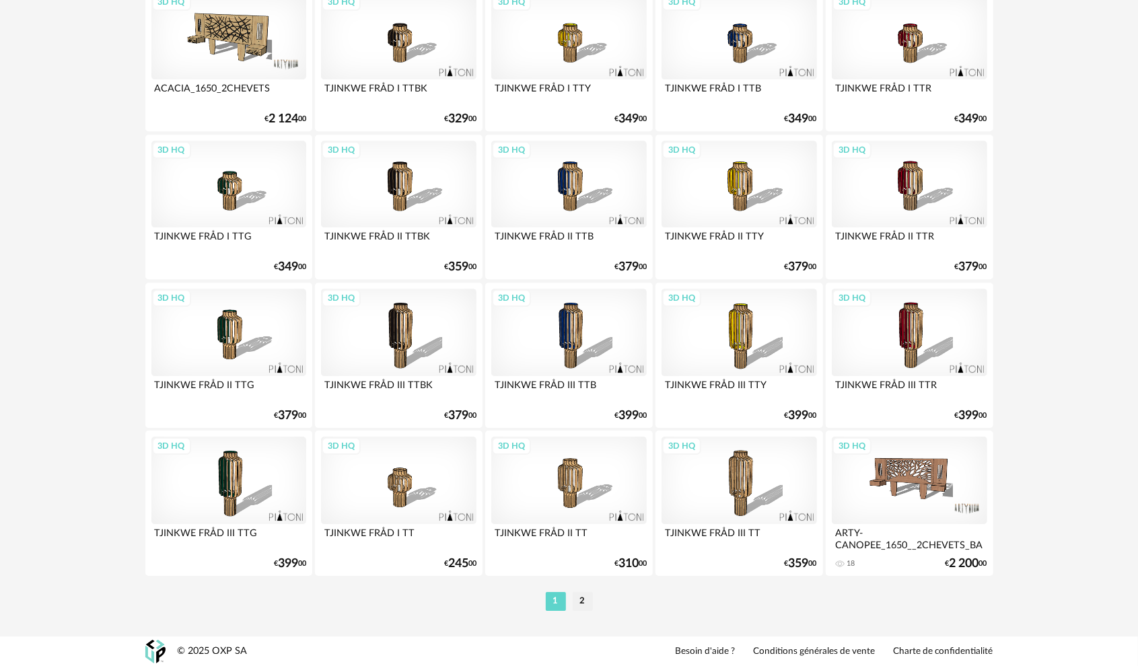
click at [586, 603] on li "2" at bounding box center [583, 601] width 20 height 19
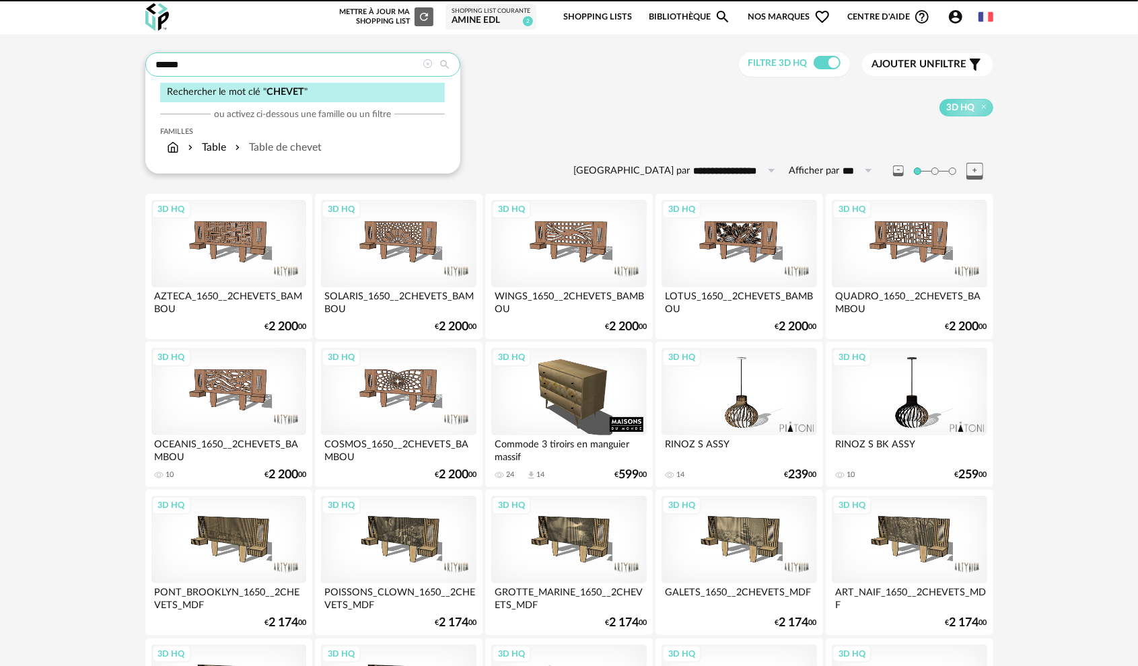
drag, startPoint x: 225, startPoint y: 67, endPoint x: 28, endPoint y: 62, distance: 197.2
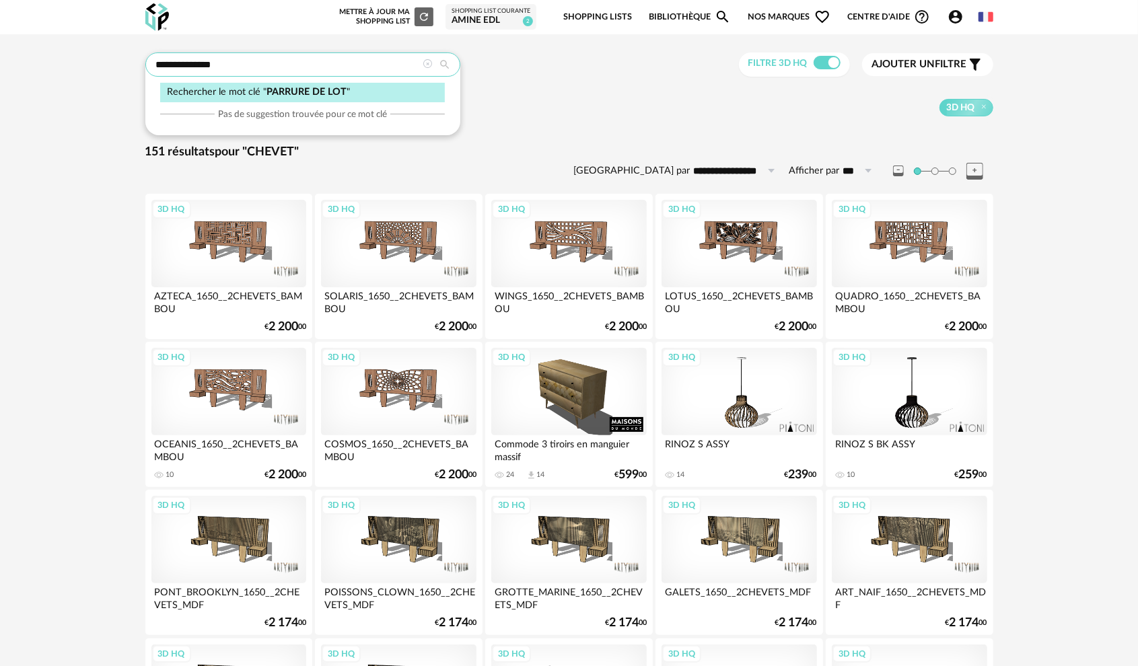
type input "**********"
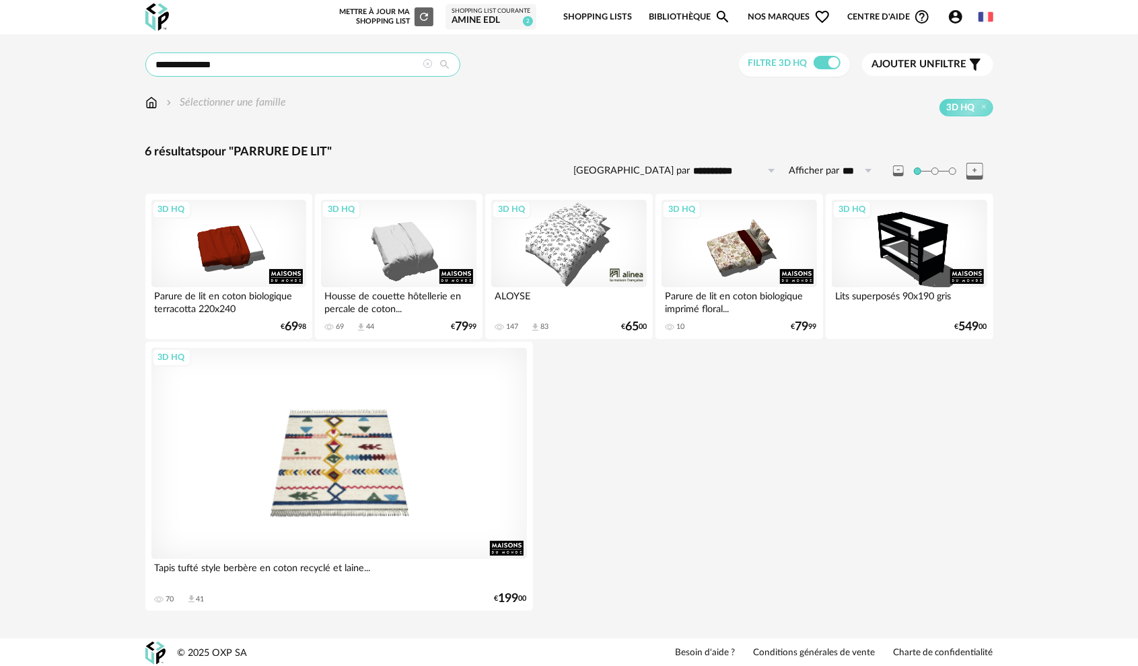
drag, startPoint x: 246, startPoint y: 62, endPoint x: 20, endPoint y: 28, distance: 229.3
click at [0, 38] on div "**********" at bounding box center [569, 336] width 1138 height 604
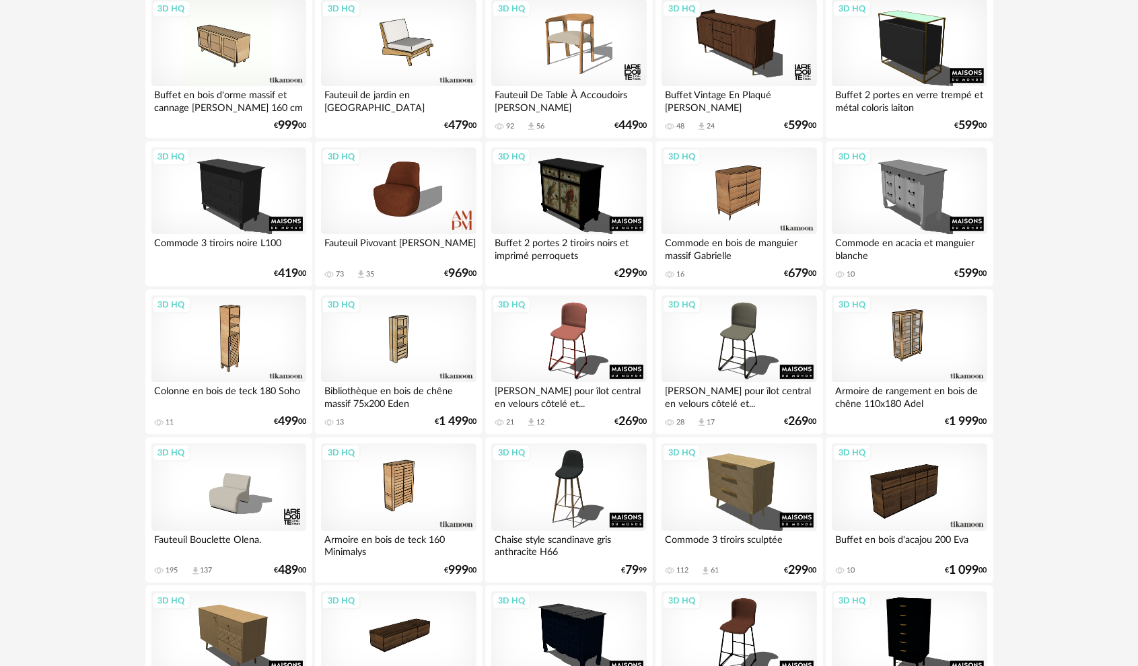
scroll to position [2577, 0]
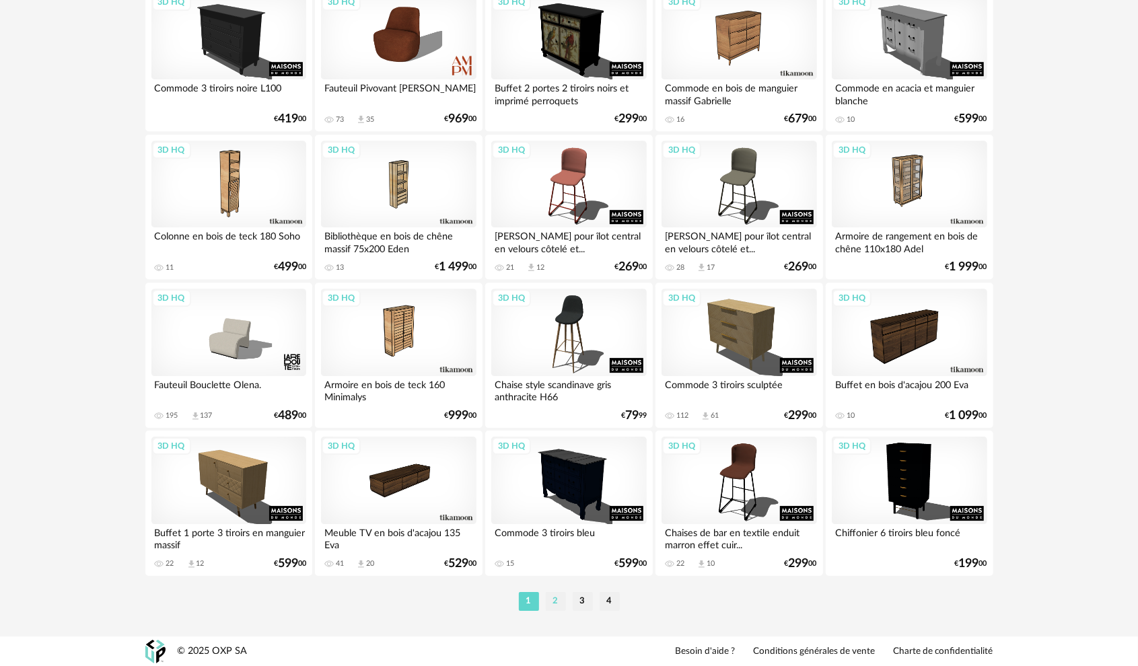
click at [561, 600] on li "2" at bounding box center [556, 601] width 20 height 19
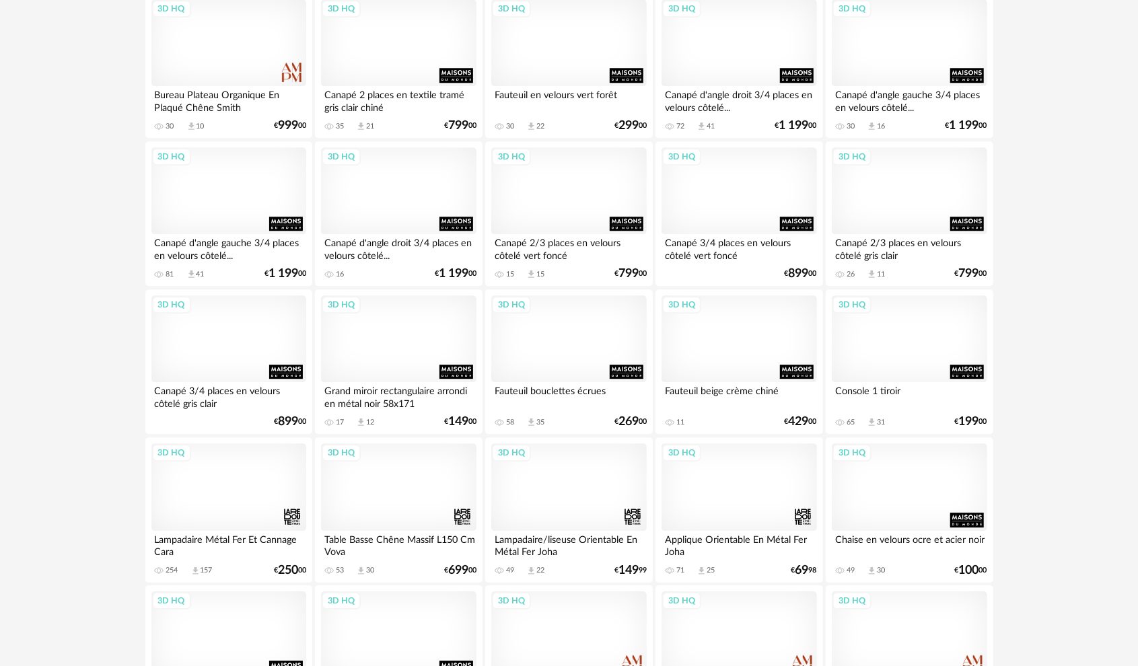
scroll to position [2577, 0]
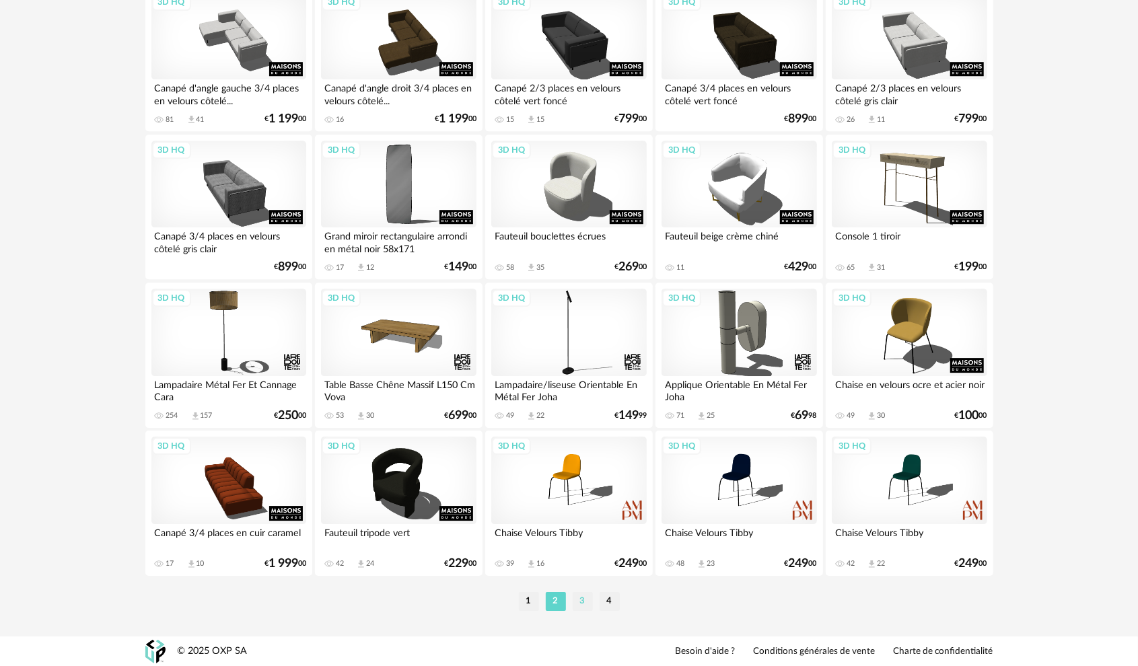
click at [581, 603] on li "3" at bounding box center [583, 601] width 20 height 19
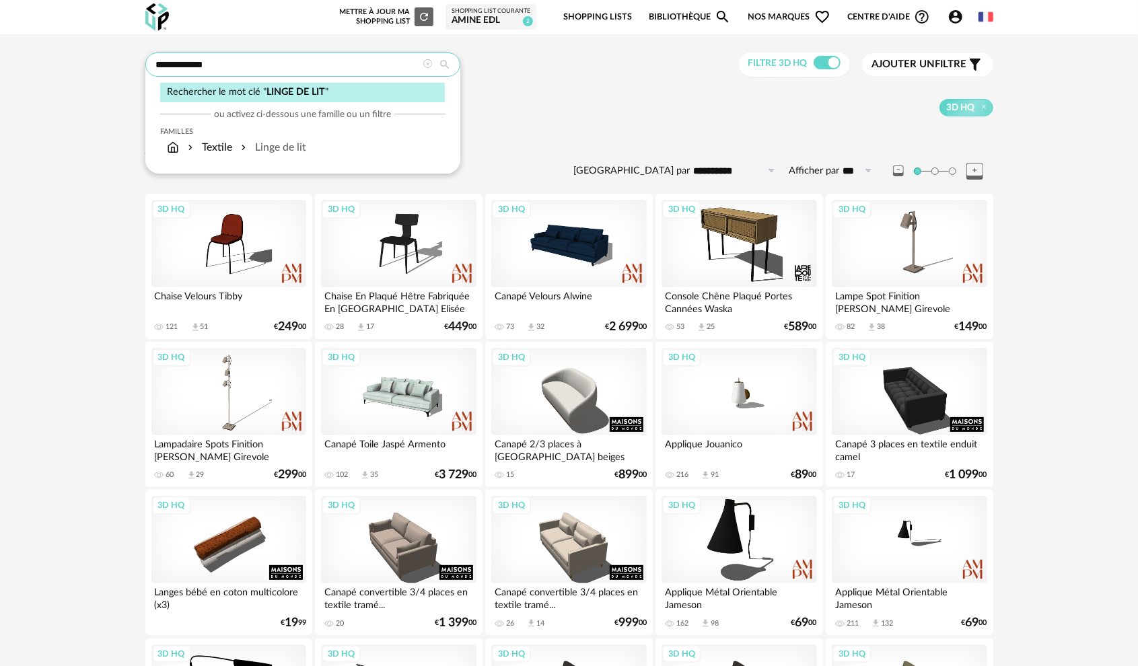
drag, startPoint x: 245, startPoint y: 65, endPoint x: 0, endPoint y: 42, distance: 246.0
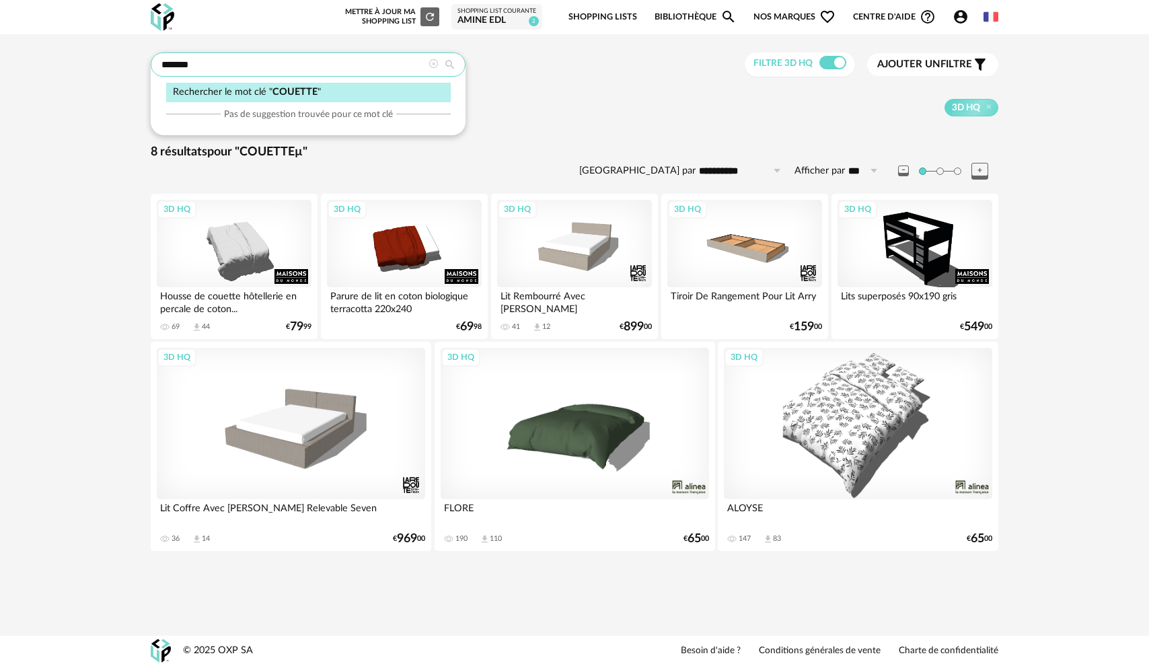
type input "*******"
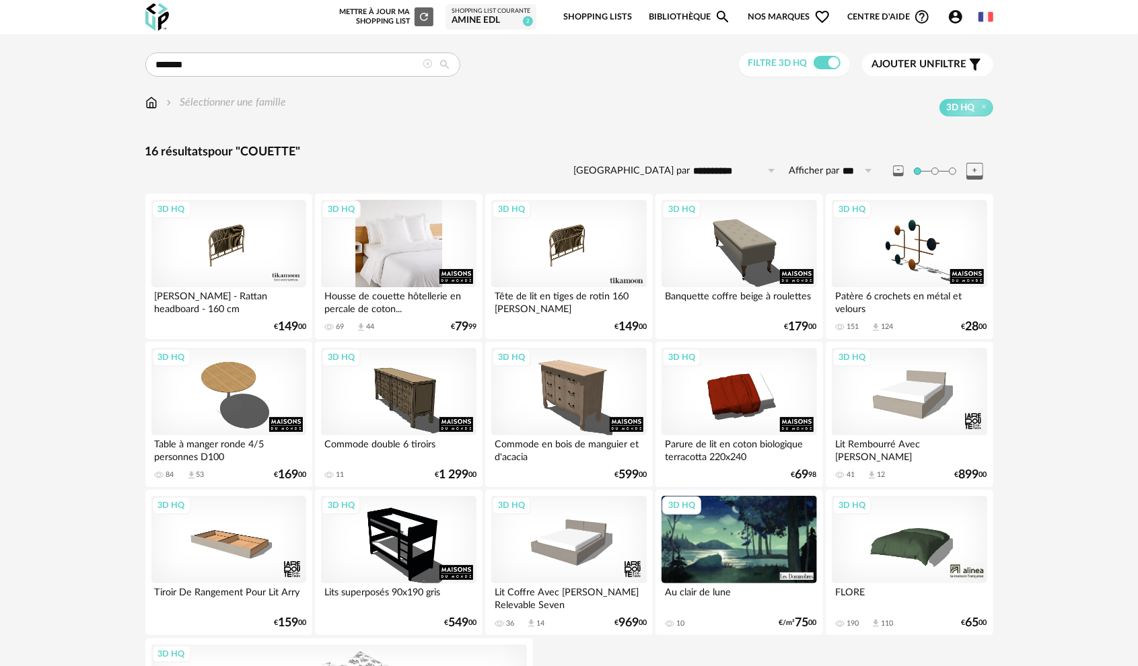
click at [400, 252] on div "3D HQ" at bounding box center [398, 243] width 155 height 87
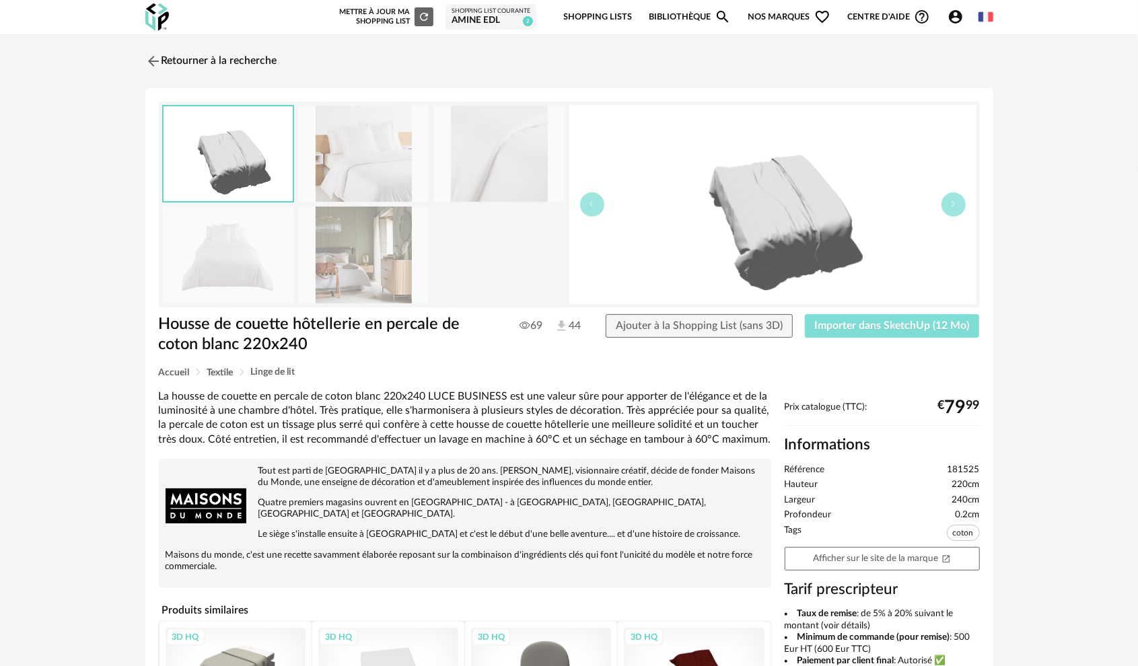
click at [853, 327] on span "Importer dans SketchUp (12 Mo)" at bounding box center [892, 325] width 155 height 11
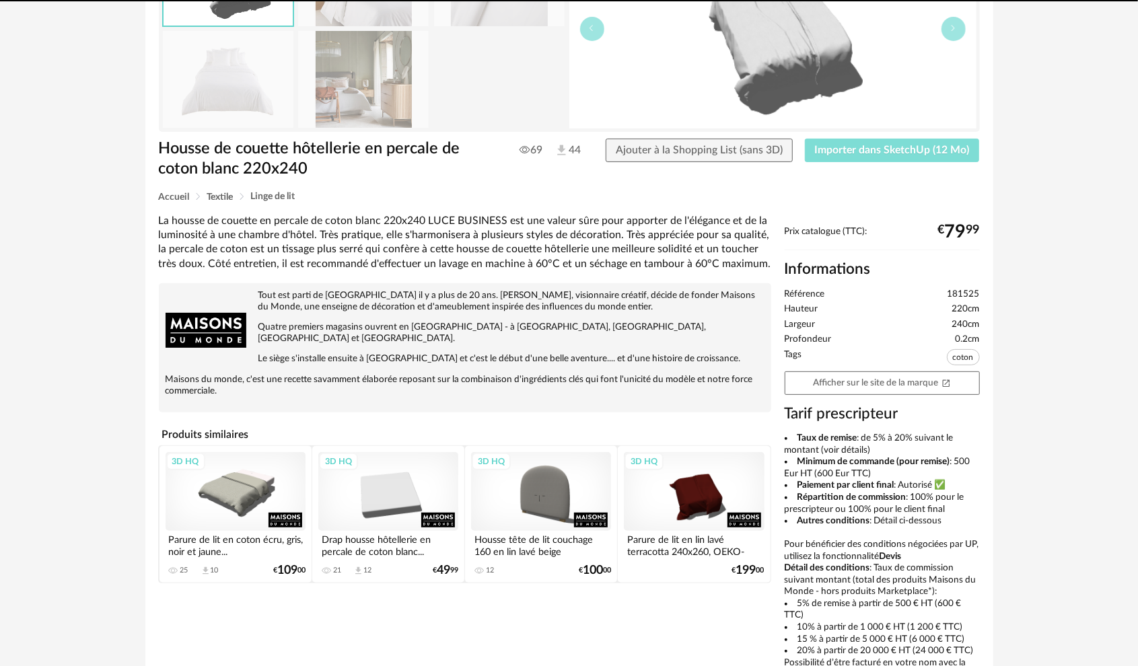
scroll to position [170, 0]
